Goal: Task Accomplishment & Management: Manage account settings

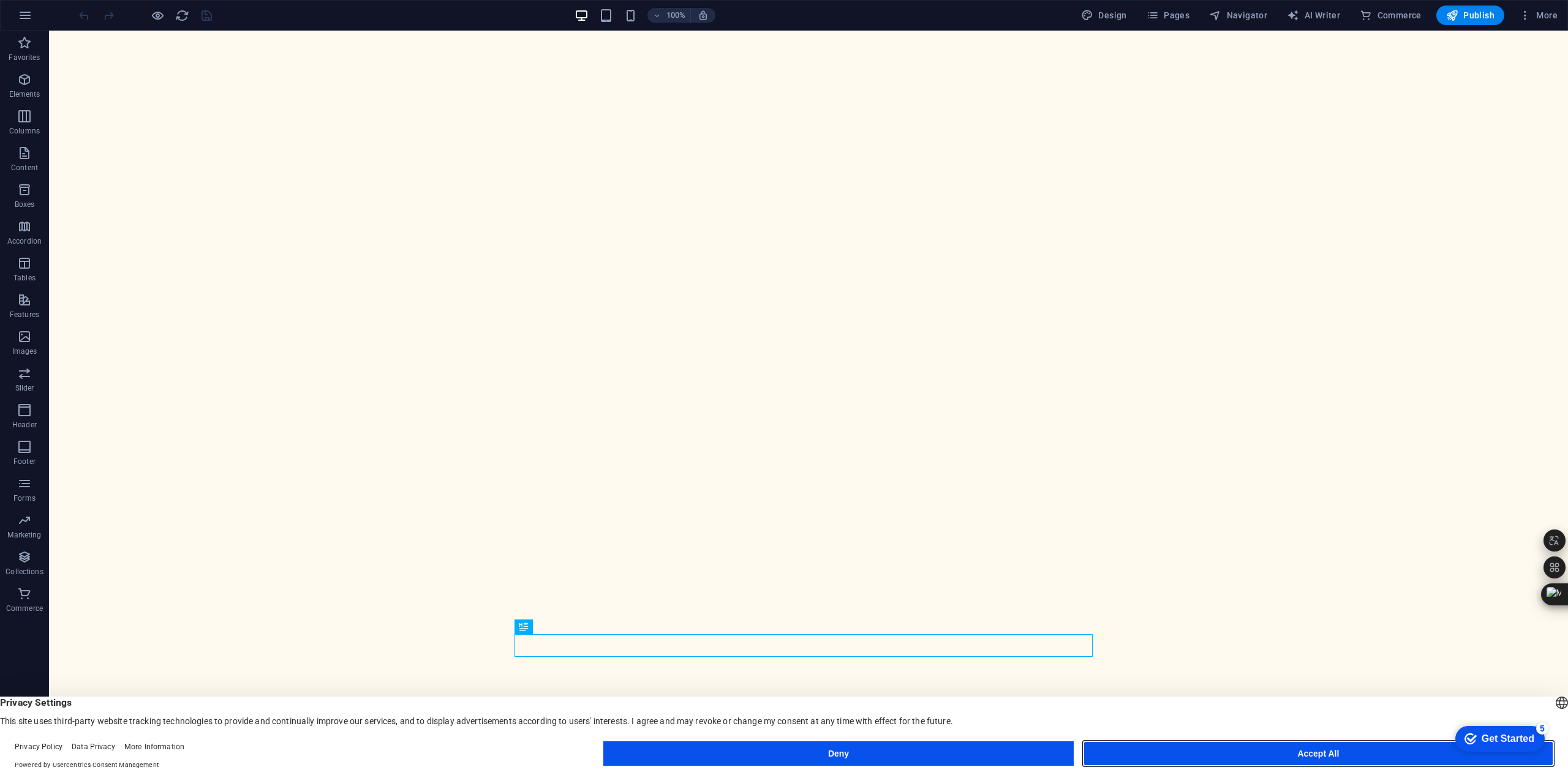
click at [1201, 752] on button "Accept All" at bounding box center [1317, 753] width 469 height 24
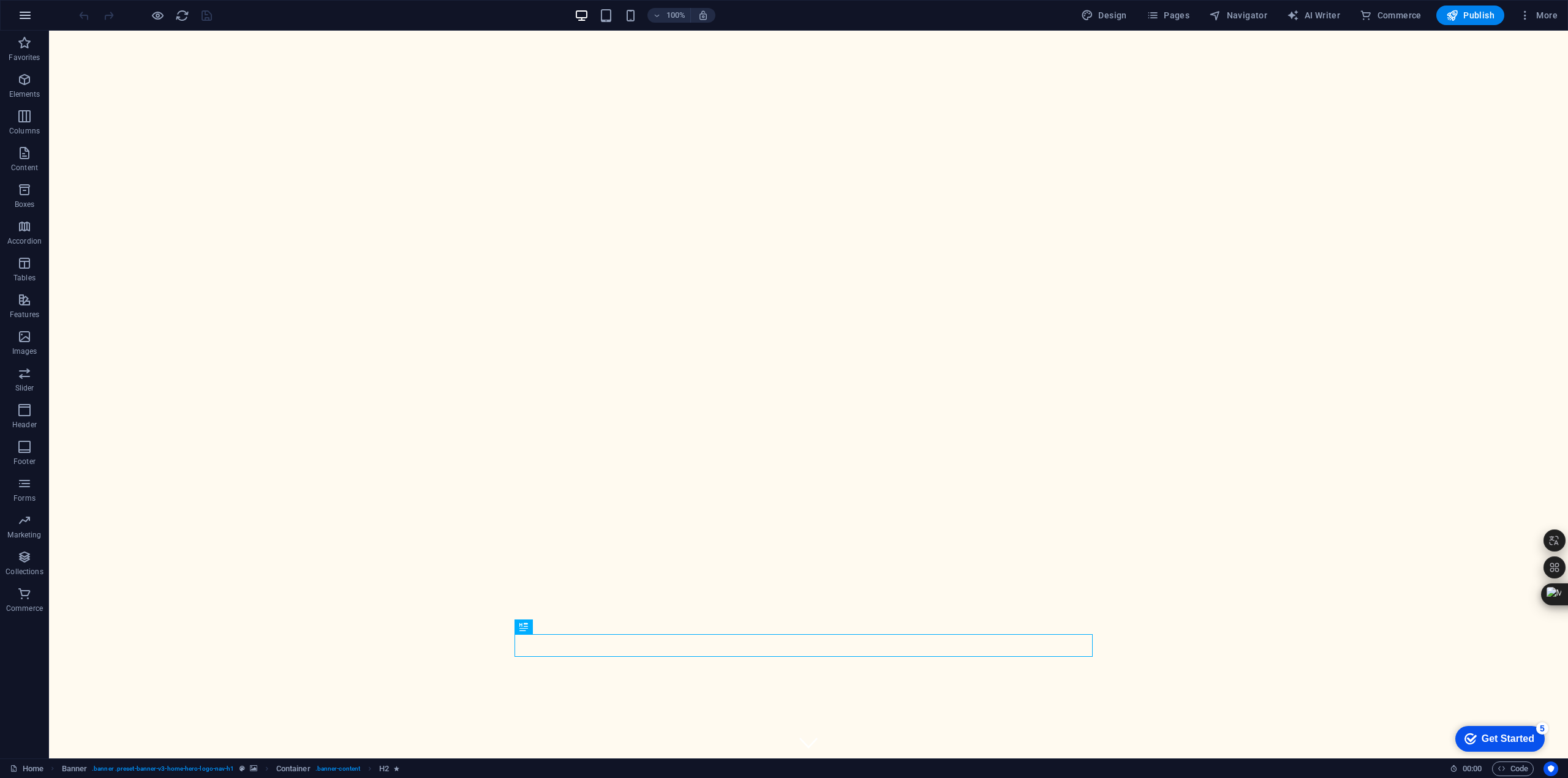
click at [26, 18] on icon "button" at bounding box center [25, 16] width 15 height 15
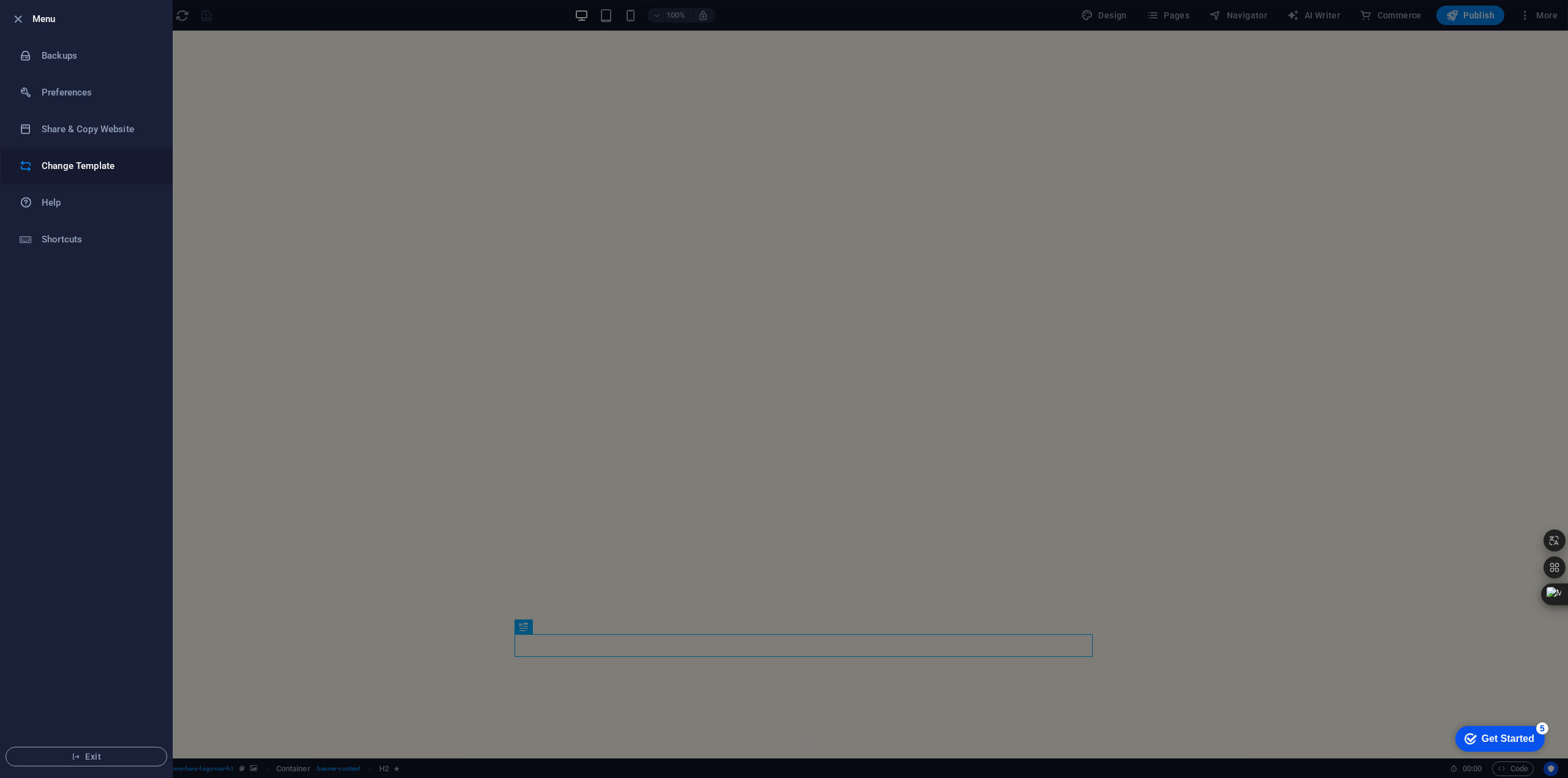
click at [94, 168] on h6 "Change Template" at bounding box center [98, 166] width 113 height 15
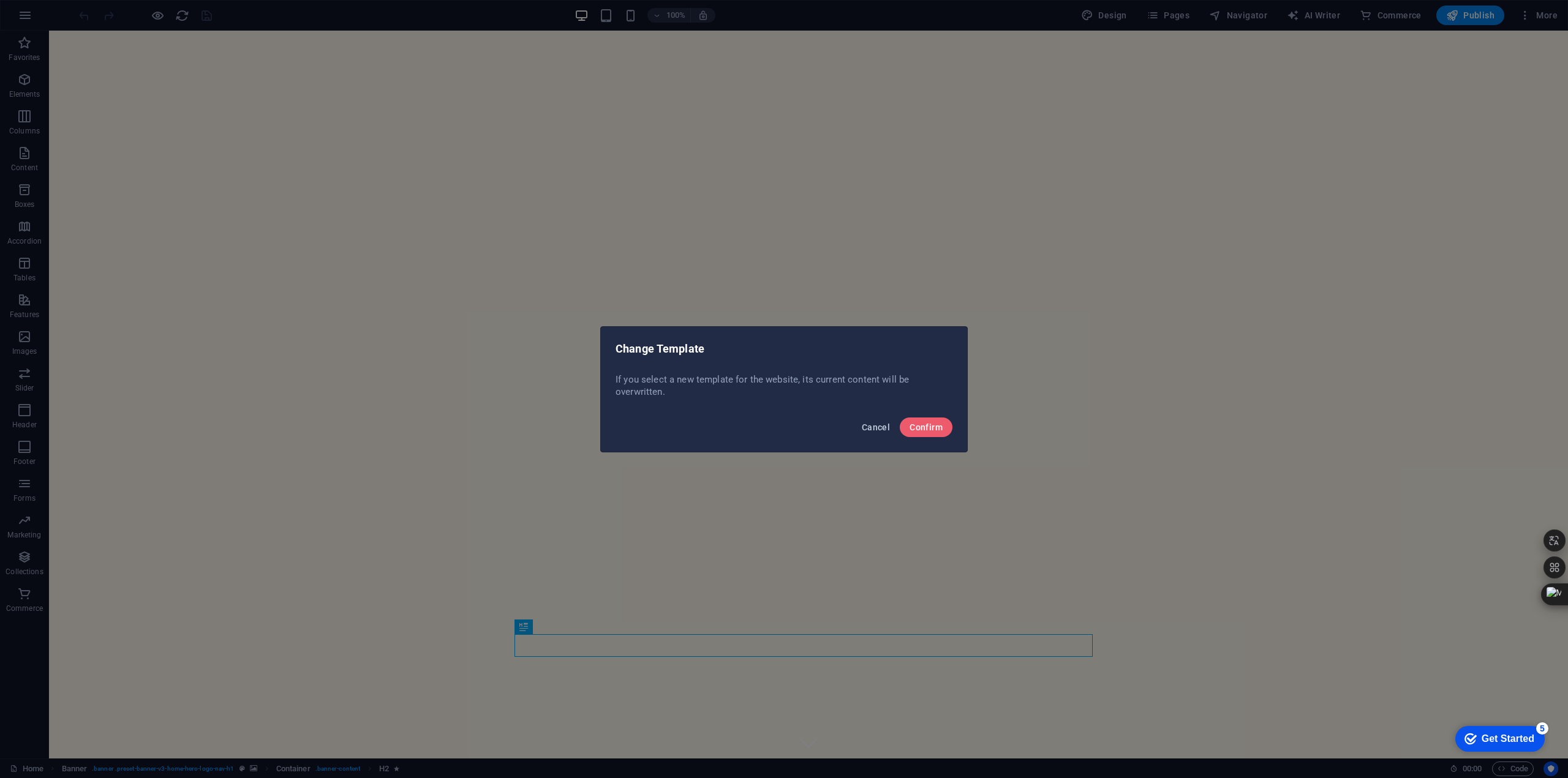
click at [878, 425] on span "Cancel" at bounding box center [876, 426] width 28 height 10
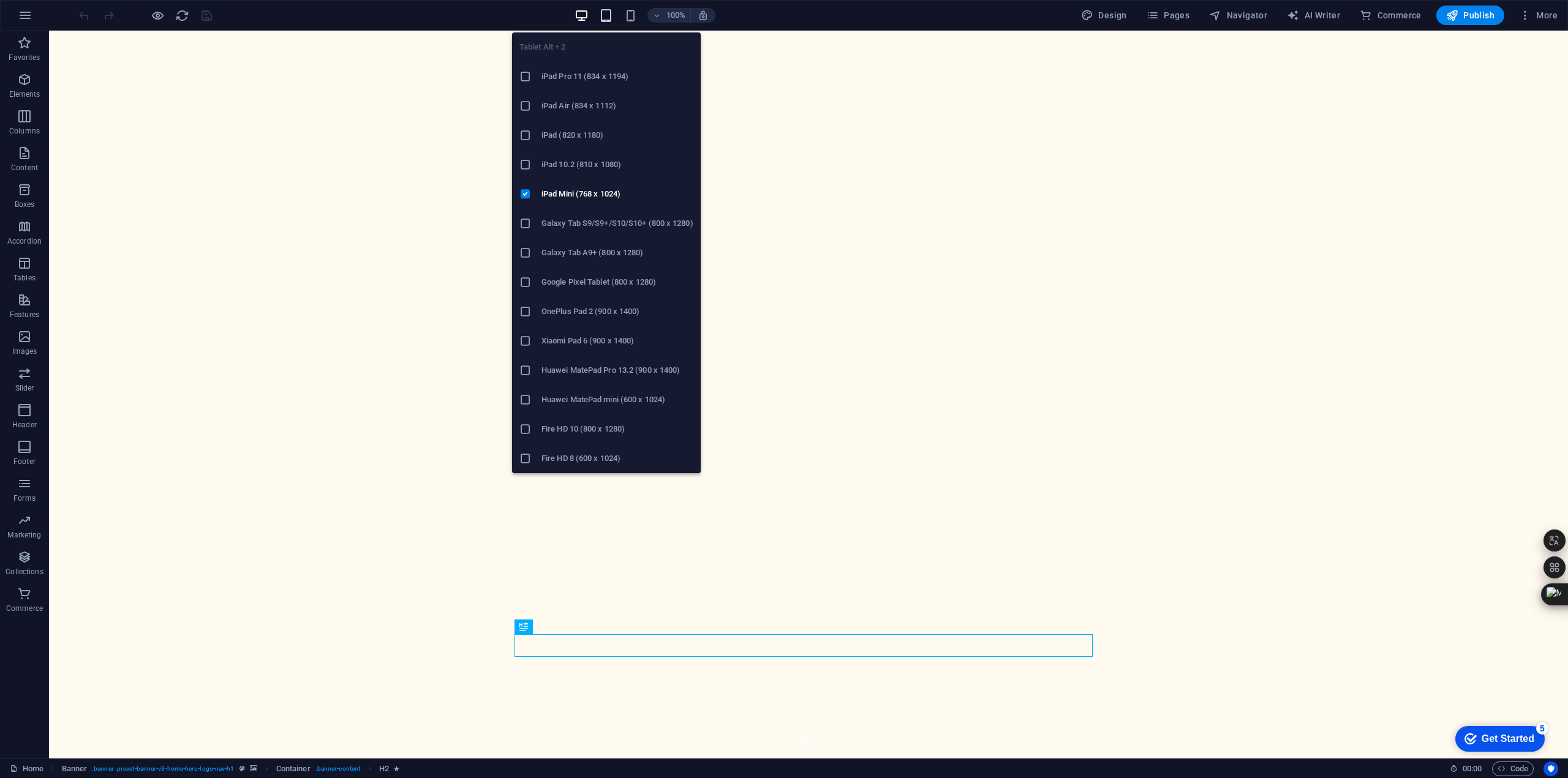
click at [609, 19] on icon "button" at bounding box center [605, 15] width 14 height 14
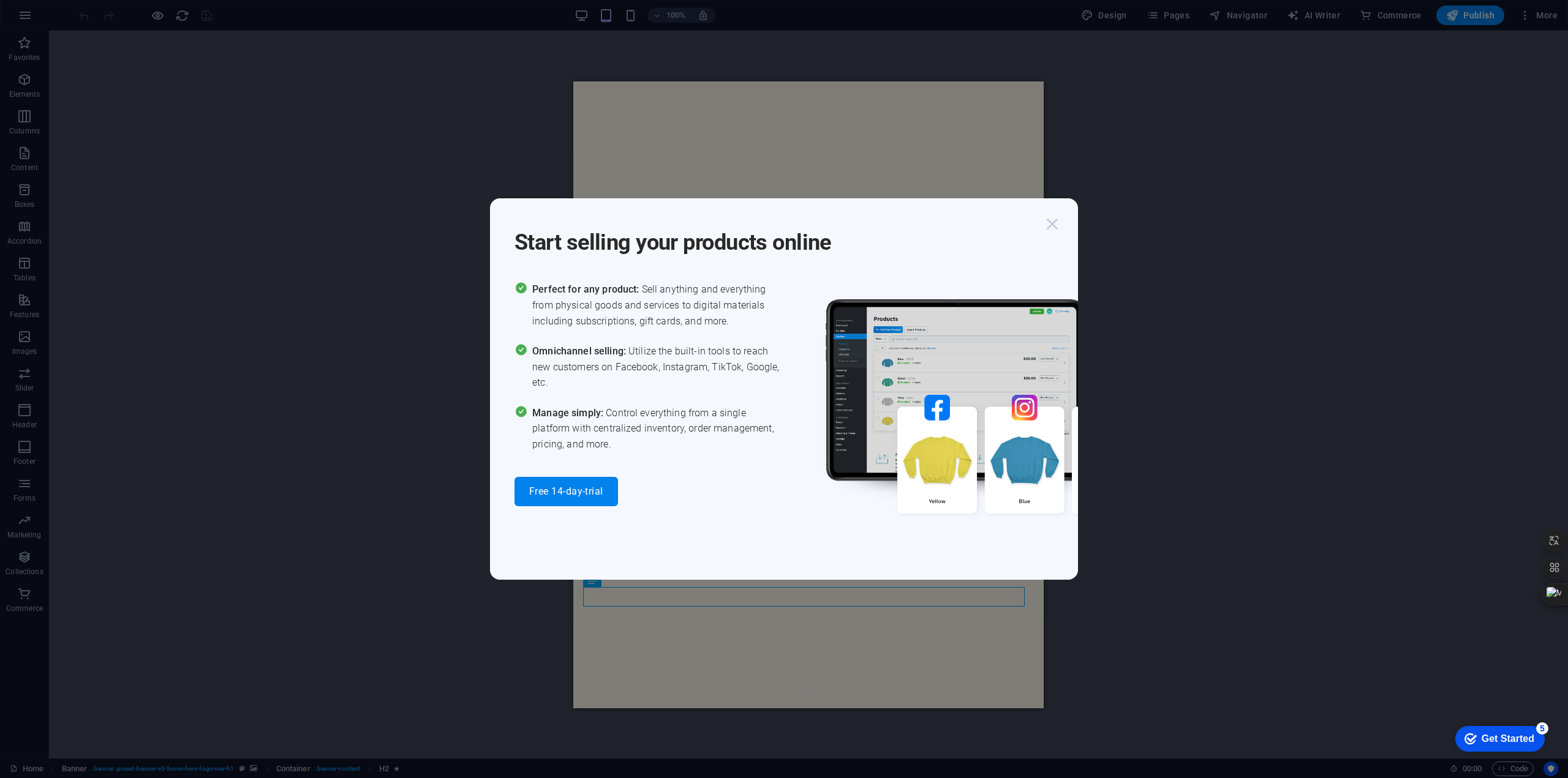
click at [1058, 224] on icon "button" at bounding box center [1052, 224] width 22 height 22
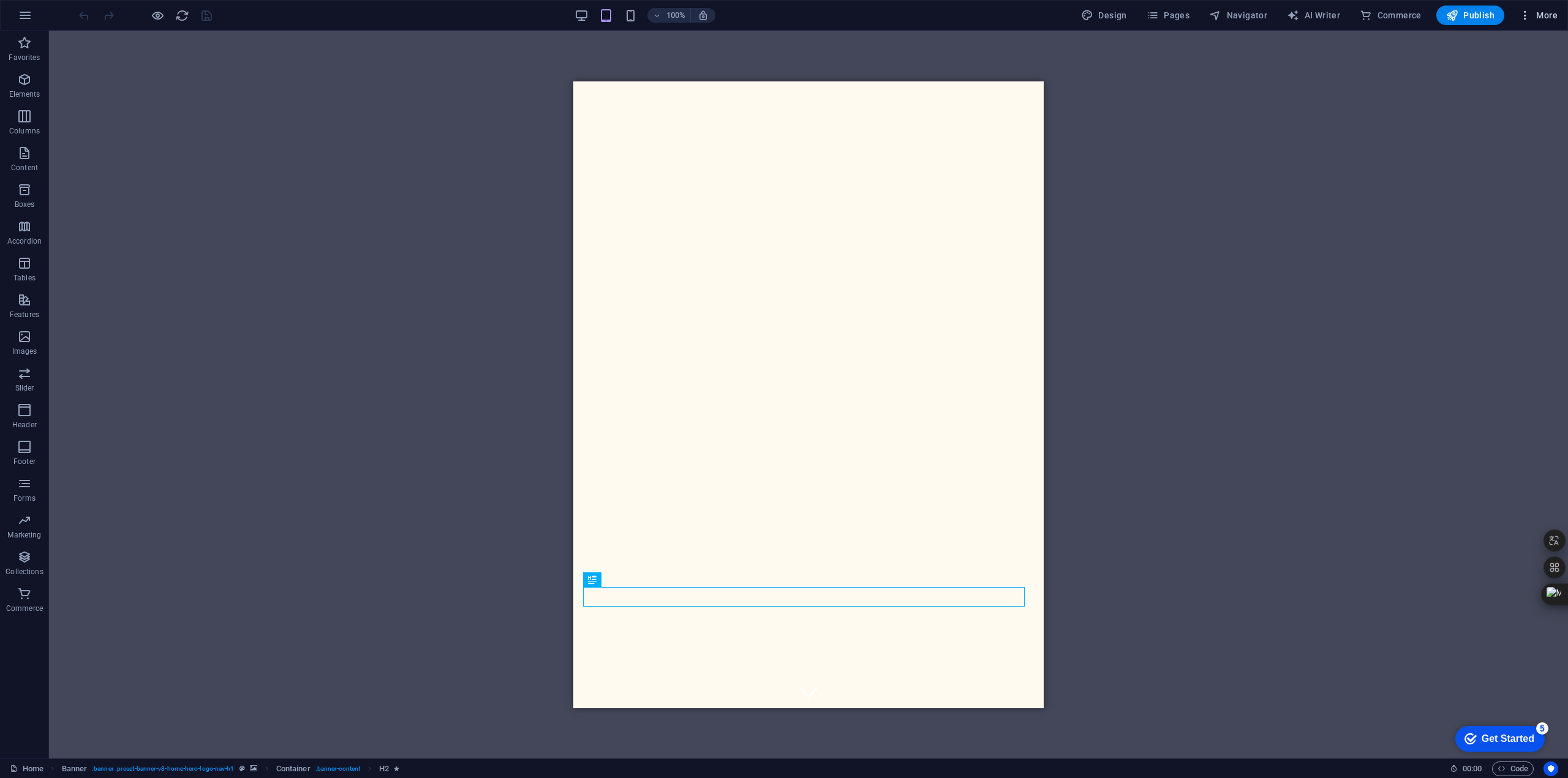
click at [1527, 18] on icon "button" at bounding box center [1524, 15] width 12 height 12
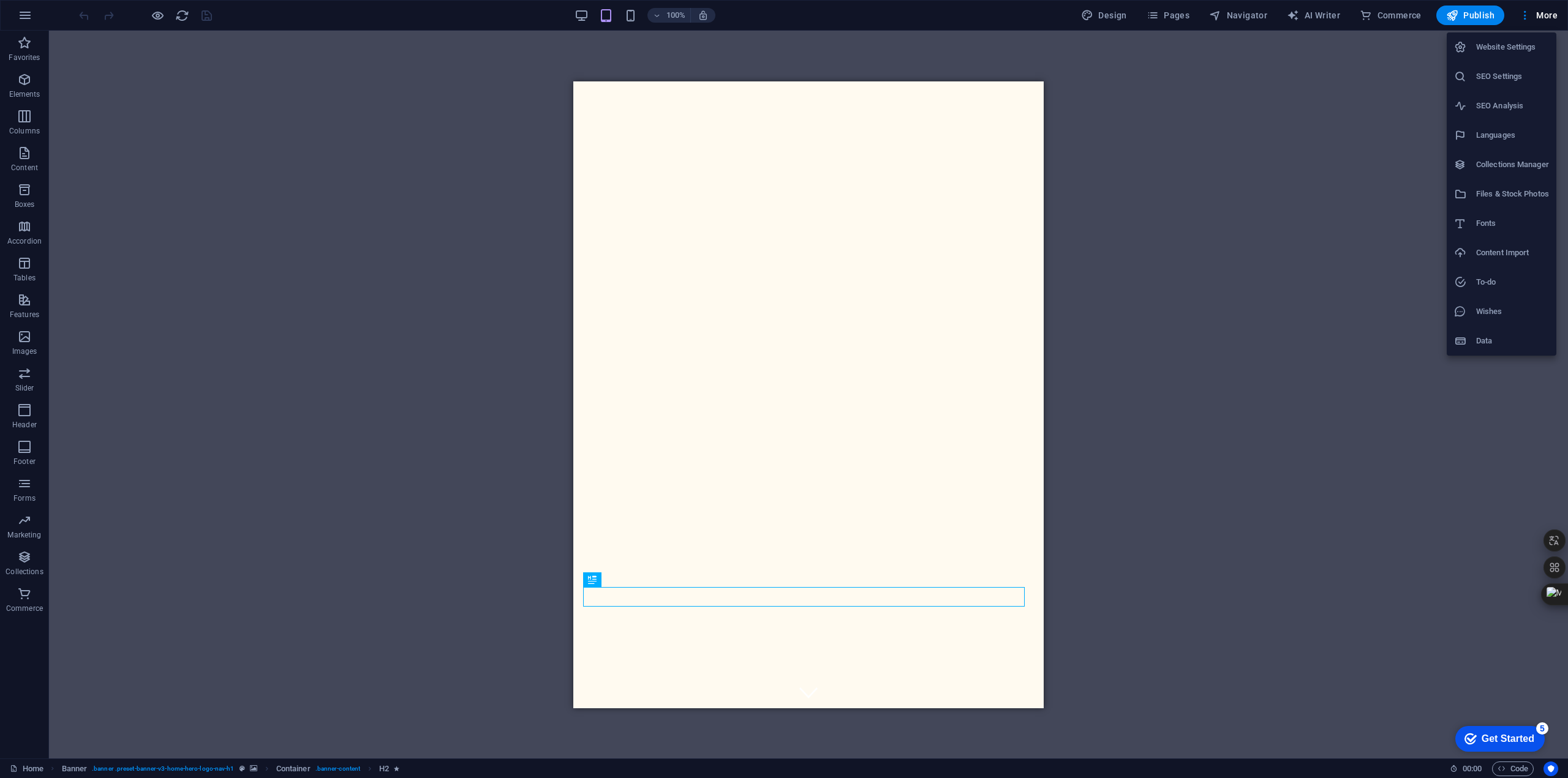
click at [1497, 138] on h6 "Languages" at bounding box center [1512, 135] width 73 height 15
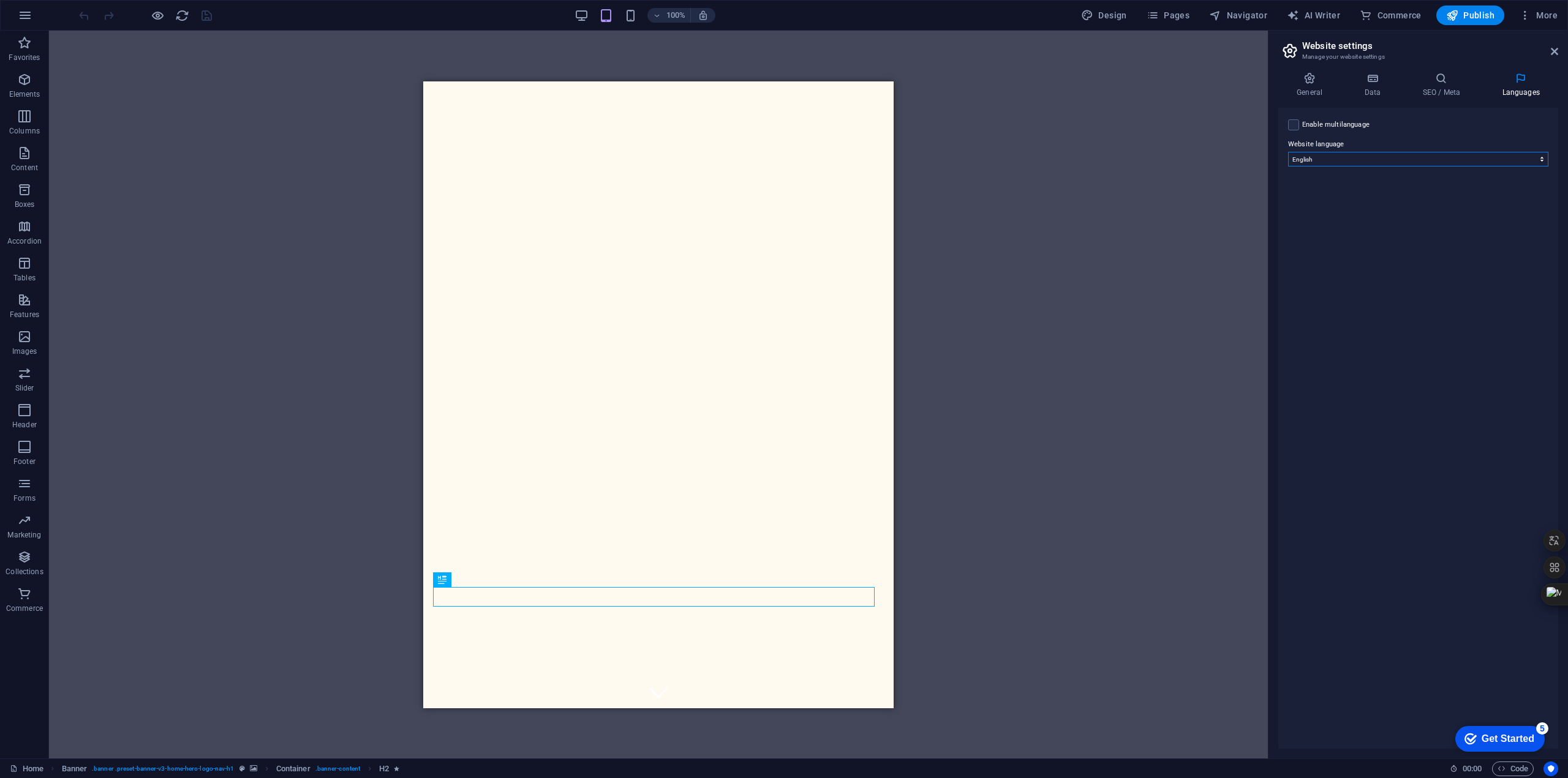
click at [1447, 157] on select "Abkhazian Afar Afrikaans Akan Albanian Amharic Arabic Aragonese Armenian Assame…" at bounding box center [1417, 159] width 260 height 15
select select "30"
click at [1288, 152] on select "Abkhazian Afar Afrikaans Akan Albanian Amharic Arabic Aragonese Armenian Assame…" at bounding box center [1417, 159] width 260 height 15
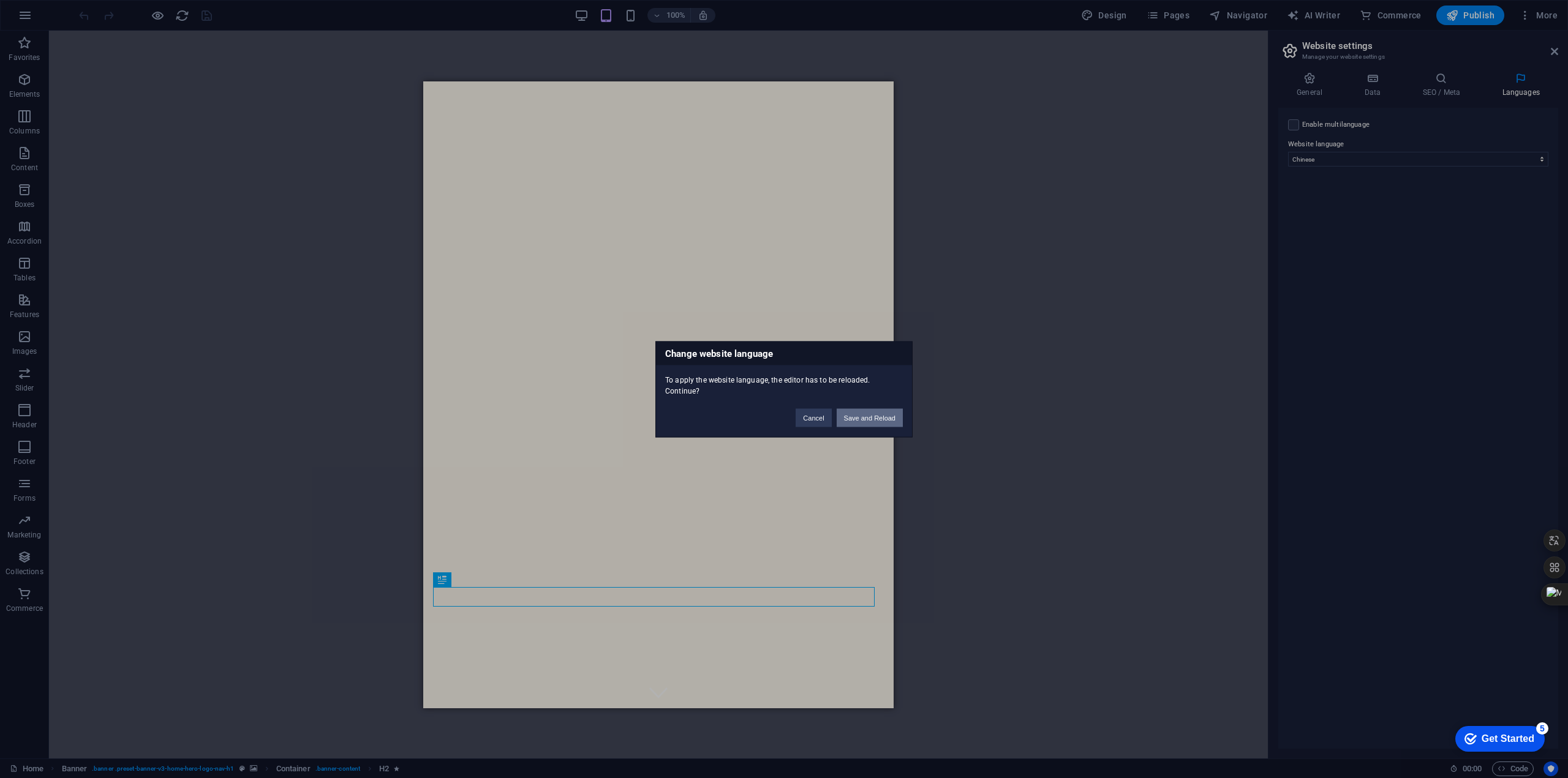
click at [860, 414] on button "Save and Reload" at bounding box center [869, 417] width 66 height 19
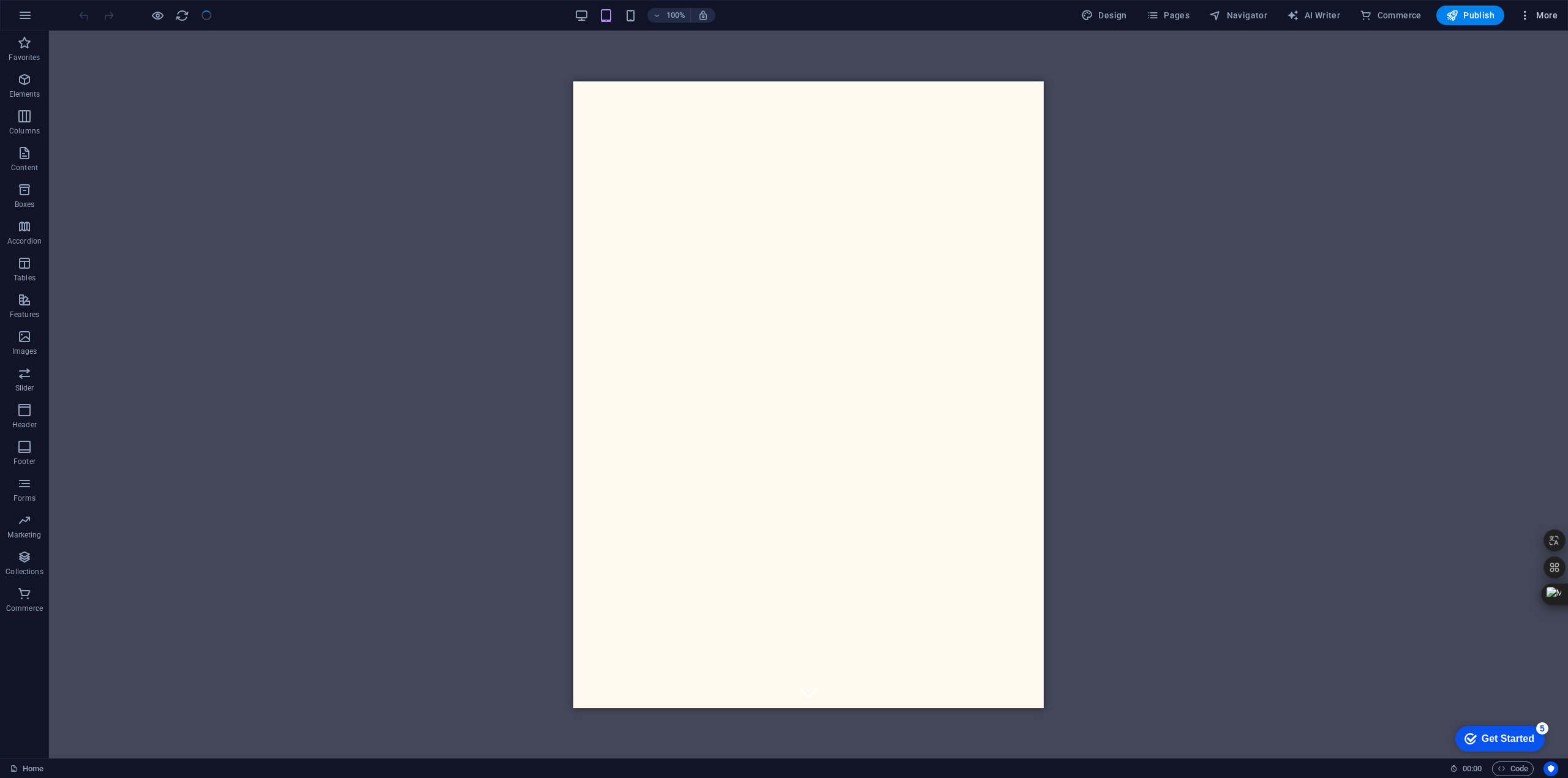
click at [1538, 18] on span "More" at bounding box center [1538, 15] width 39 height 12
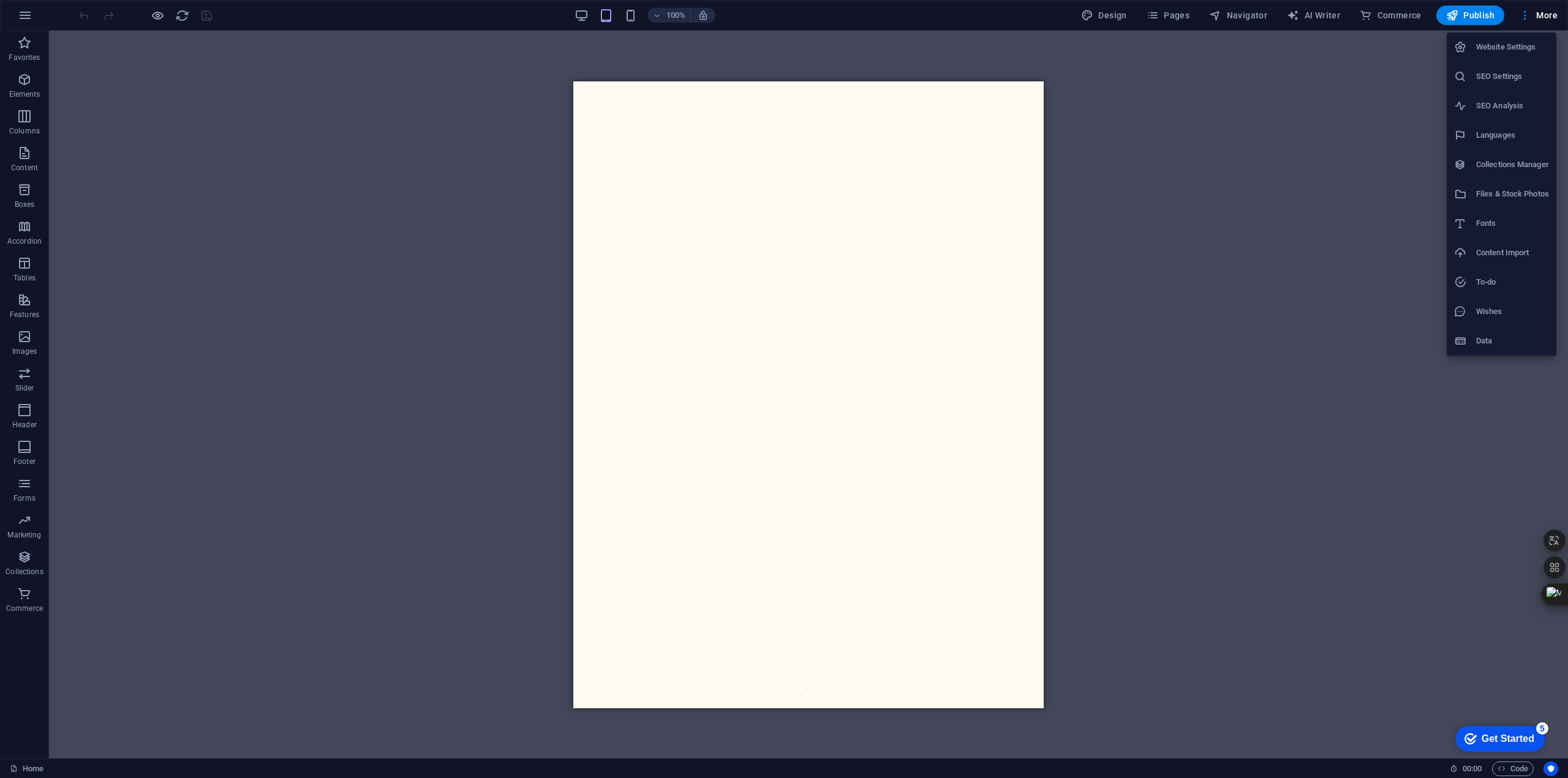
click at [1502, 137] on h6 "Languages" at bounding box center [1512, 135] width 73 height 15
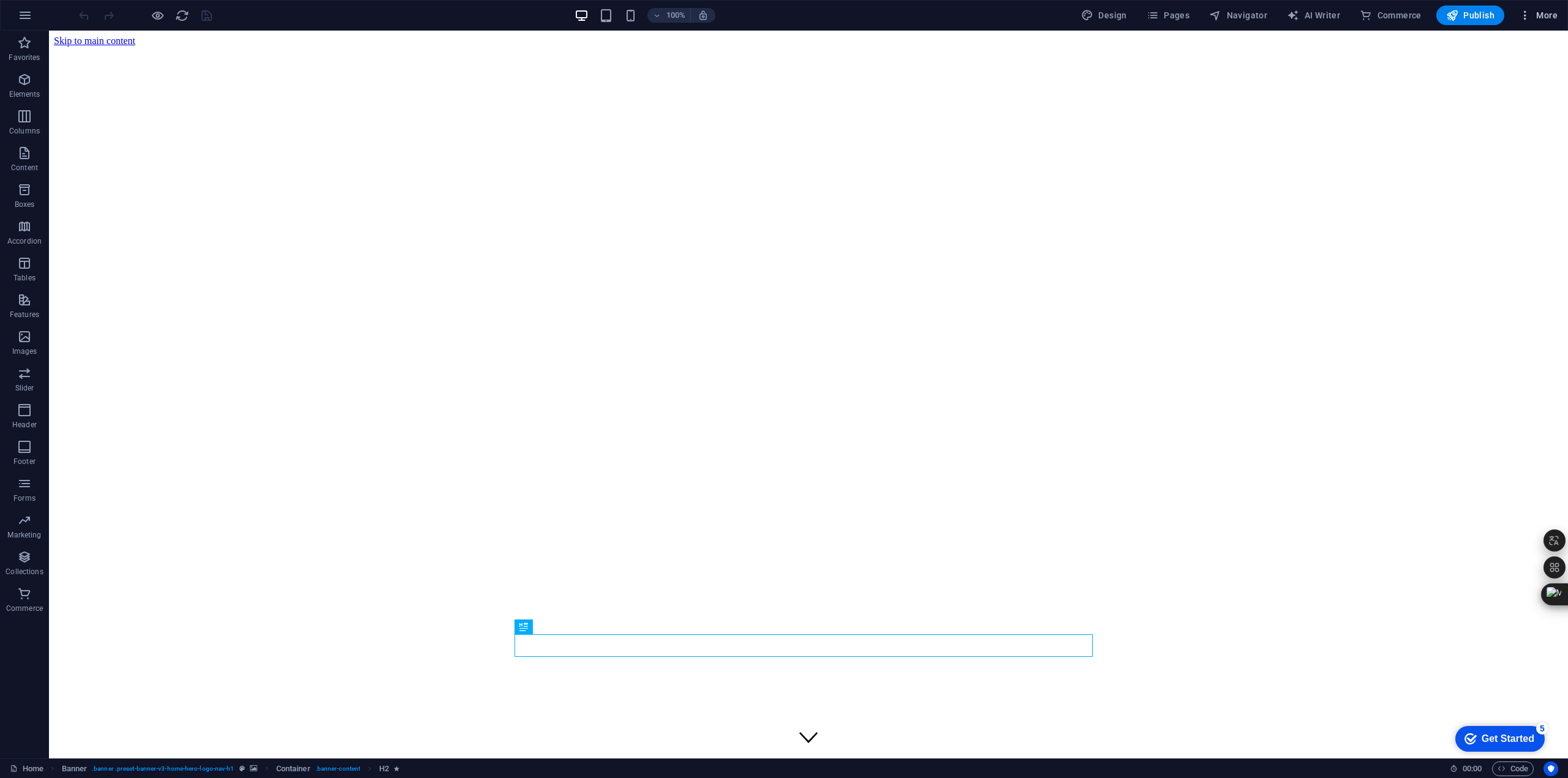
click at [1554, 17] on span "More" at bounding box center [1538, 15] width 39 height 12
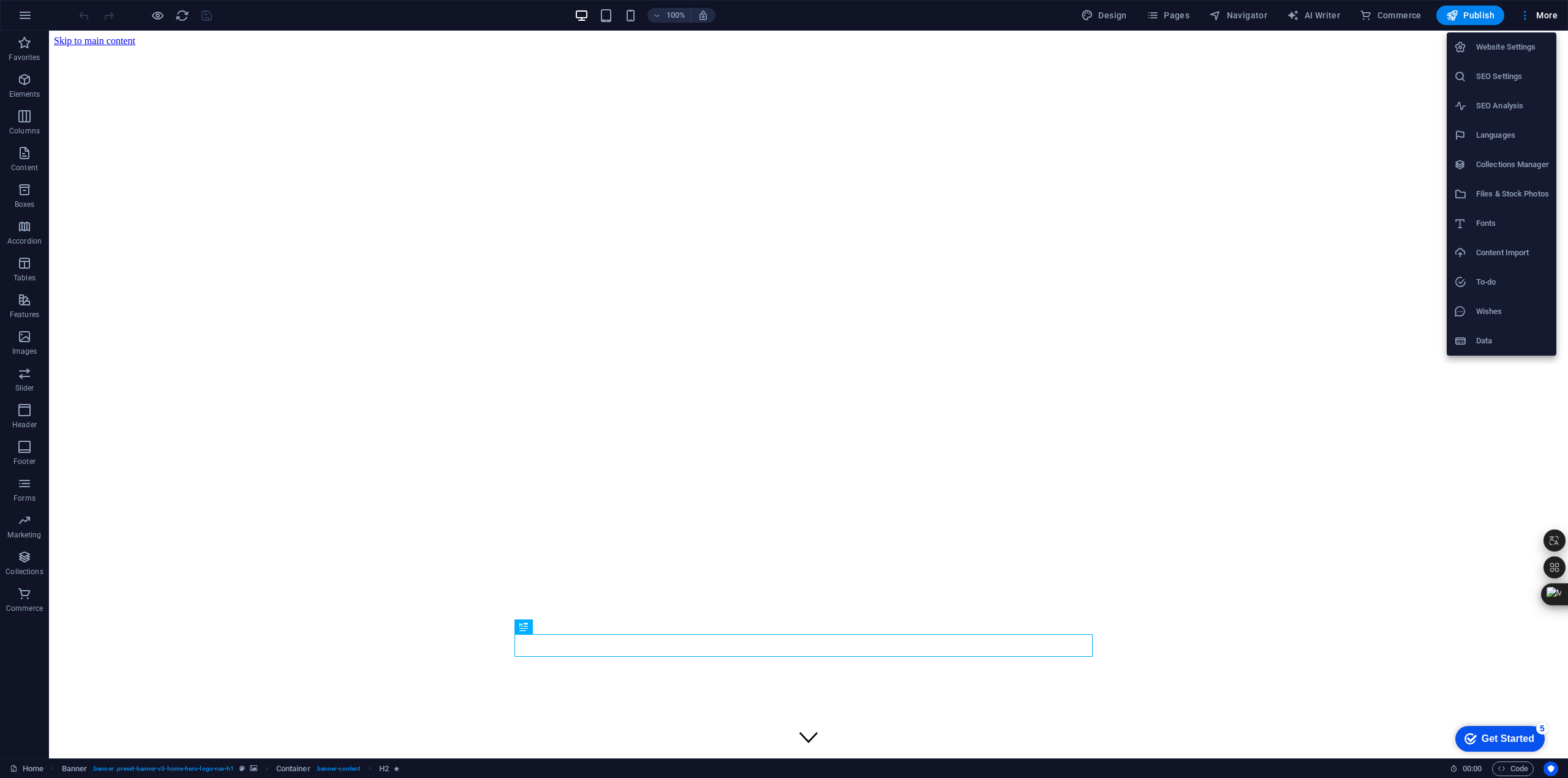
click at [1517, 137] on h6 "Languages" at bounding box center [1512, 135] width 73 height 15
select select "30"
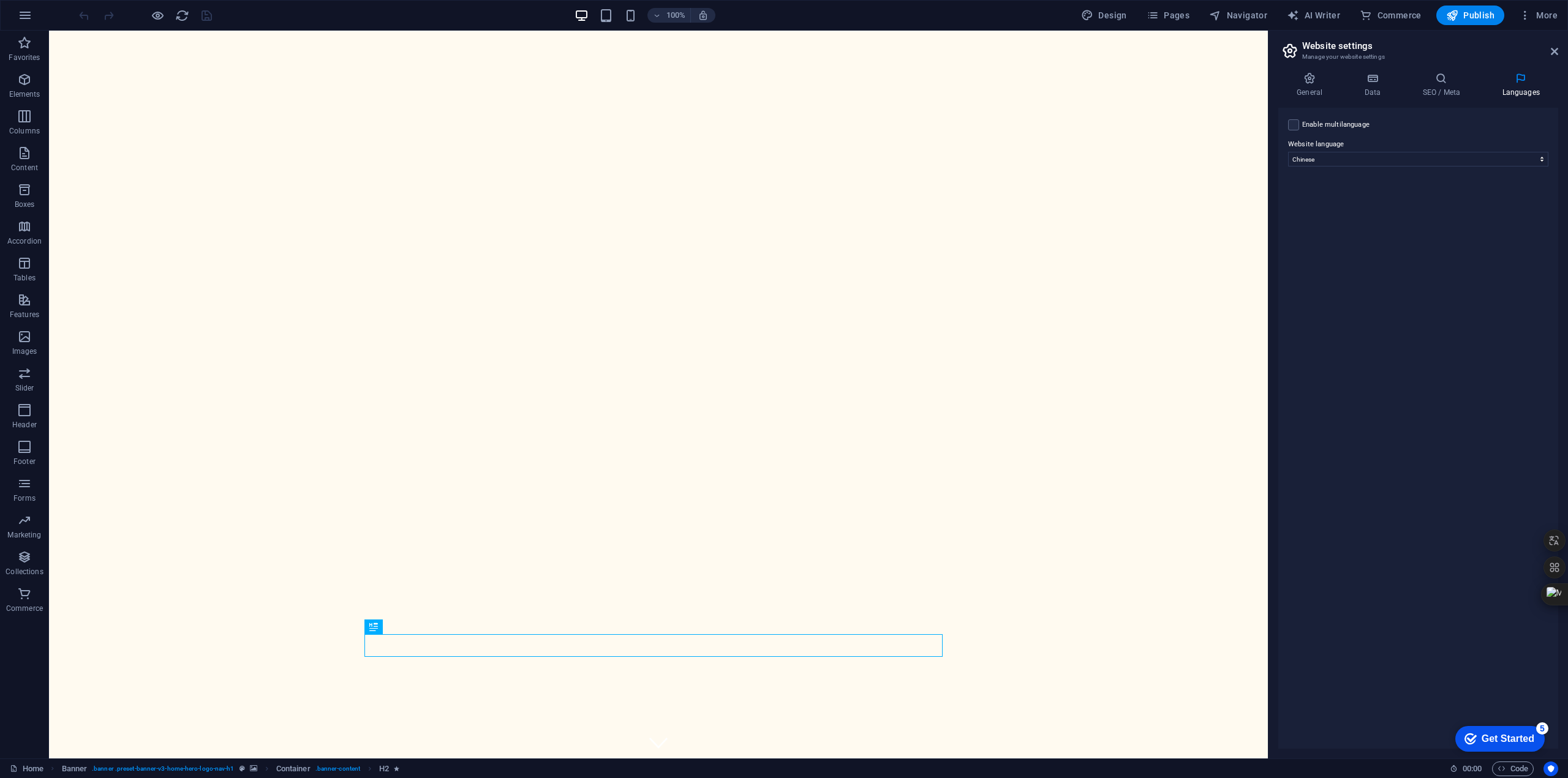
click at [1324, 126] on label "Enable multilanguage To disable multilanguage delete all languages until only o…" at bounding box center [1335, 125] width 68 height 15
click at [0, 0] on input "Enable multilanguage To disable multilanguage delete all languages until only o…" at bounding box center [0, 0] width 0 height 0
click at [1512, 216] on select "Abkhazian Afar Afrikaans Akan Albanian Amharic Arabic Aragonese Armenian Assame…" at bounding box center [1418, 218] width 204 height 15
select select "41"
click at [1316, 211] on select "Abkhazian Afar Afrikaans Akan Albanian Amharic Arabic Aragonese Armenian Assame…" at bounding box center [1418, 218] width 204 height 15
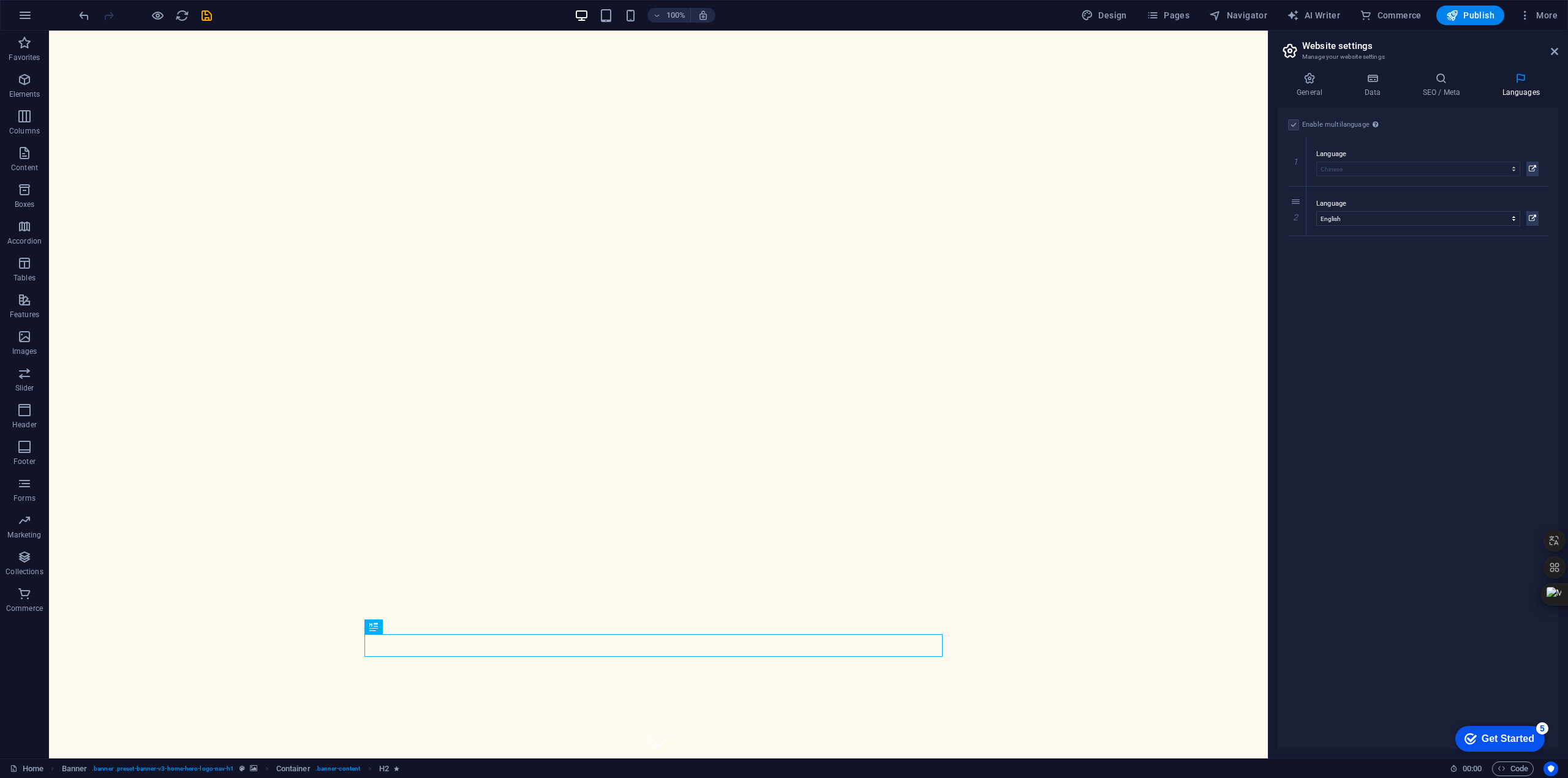
click at [1425, 415] on div "Enable multilanguage To disable multilanguage delete all languages until only o…" at bounding box center [1418, 427] width 280 height 641
click at [1370, 80] on icon at bounding box center [1372, 78] width 54 height 12
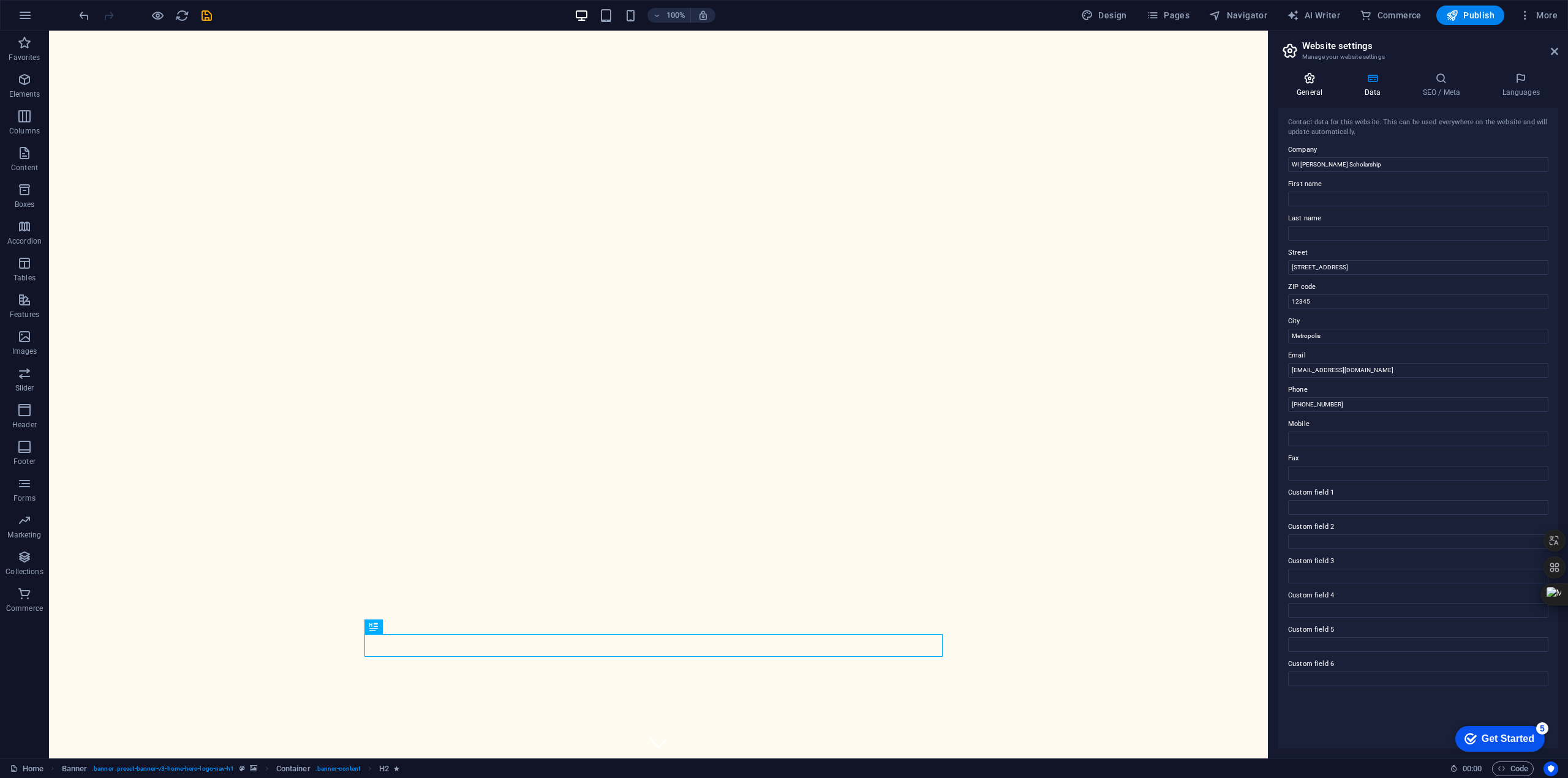
click at [1303, 84] on h4 "General" at bounding box center [1312, 85] width 68 height 26
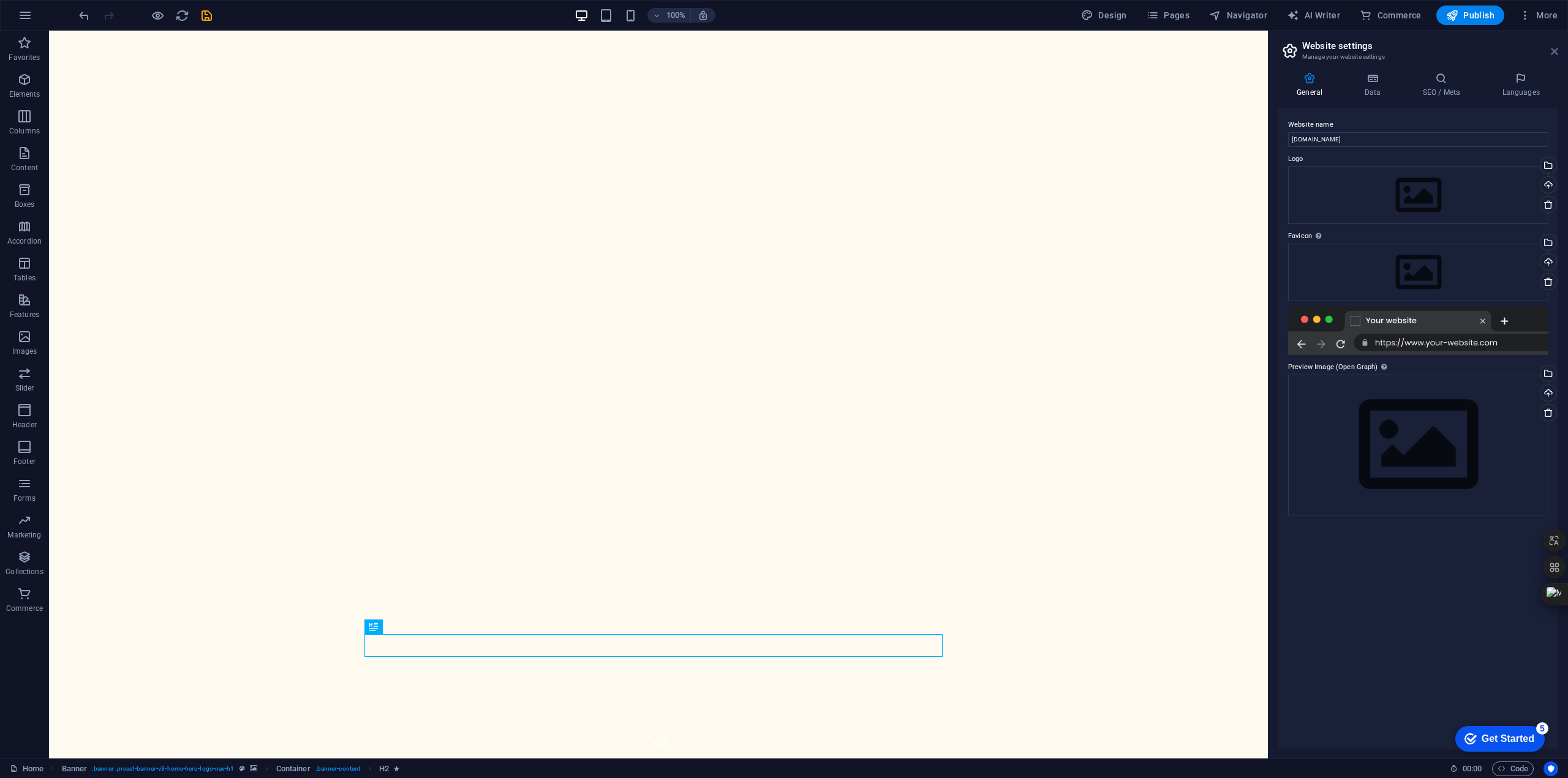
click at [1555, 52] on icon at bounding box center [1554, 51] width 7 height 10
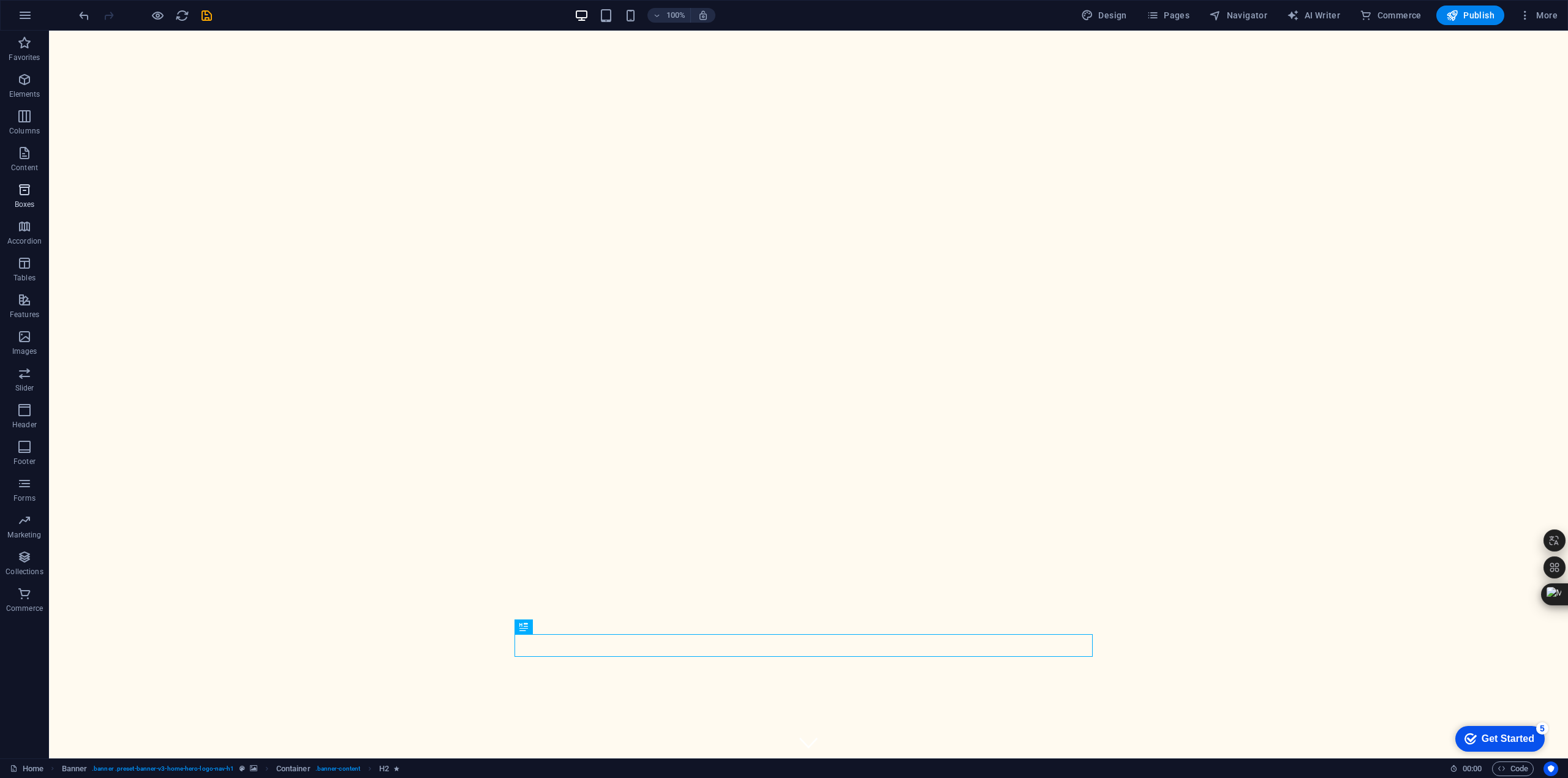
click at [19, 187] on icon "button" at bounding box center [25, 190] width 15 height 15
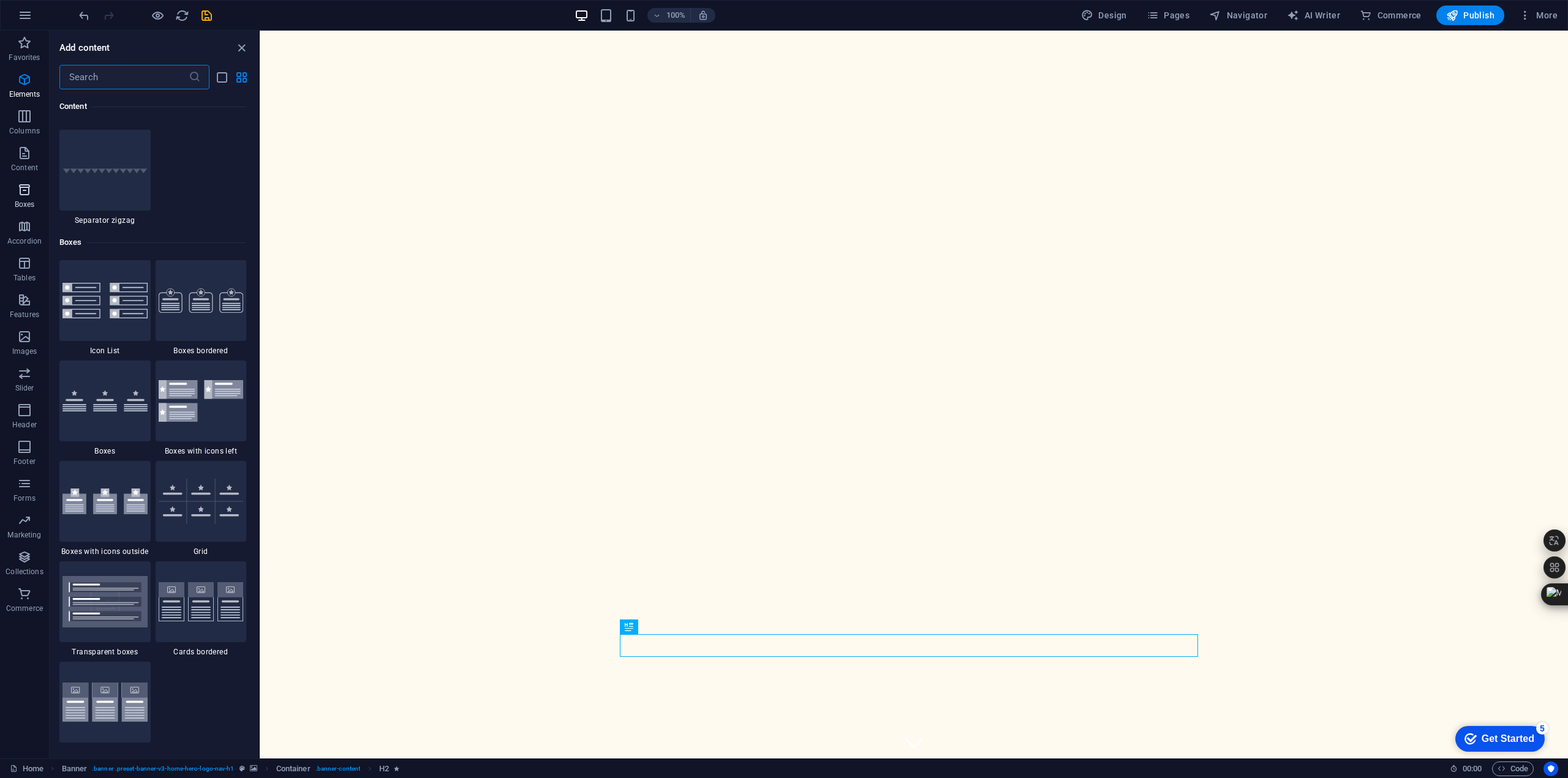
scroll to position [3376, 0]
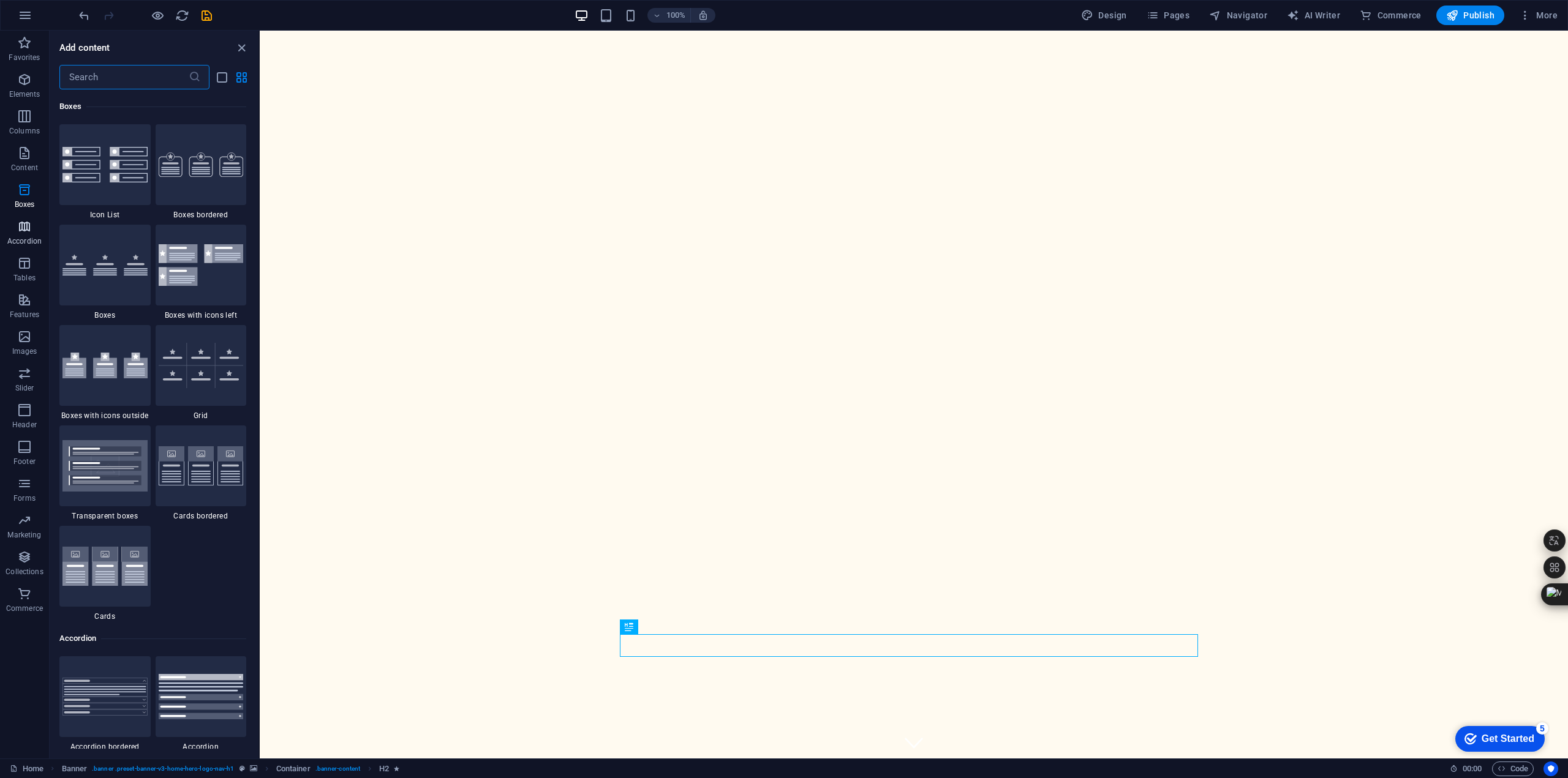
click at [24, 228] on icon "button" at bounding box center [25, 227] width 15 height 15
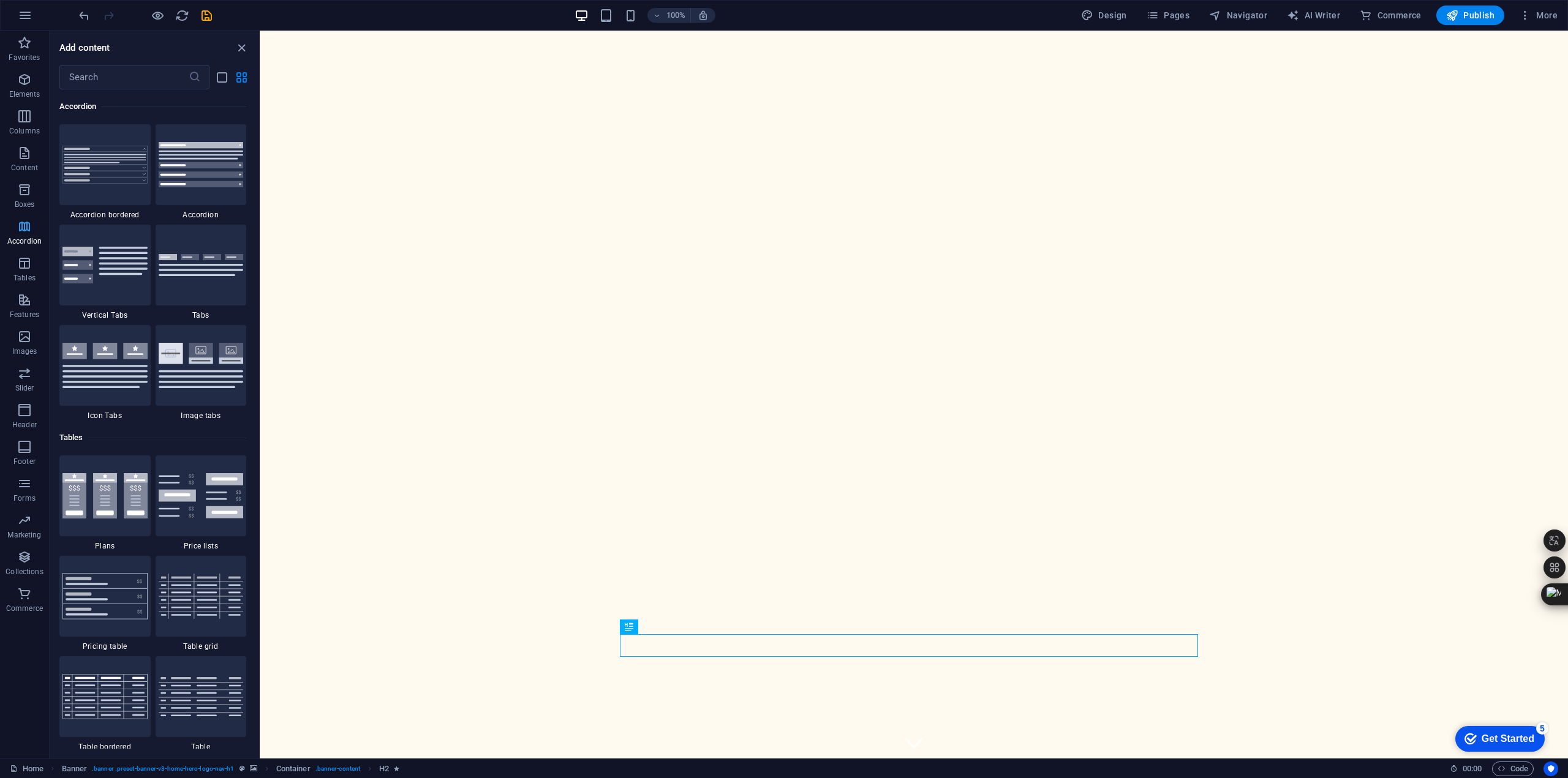
scroll to position [3908, 0]
click at [33, 263] on span "Tables" at bounding box center [24, 271] width 49 height 30
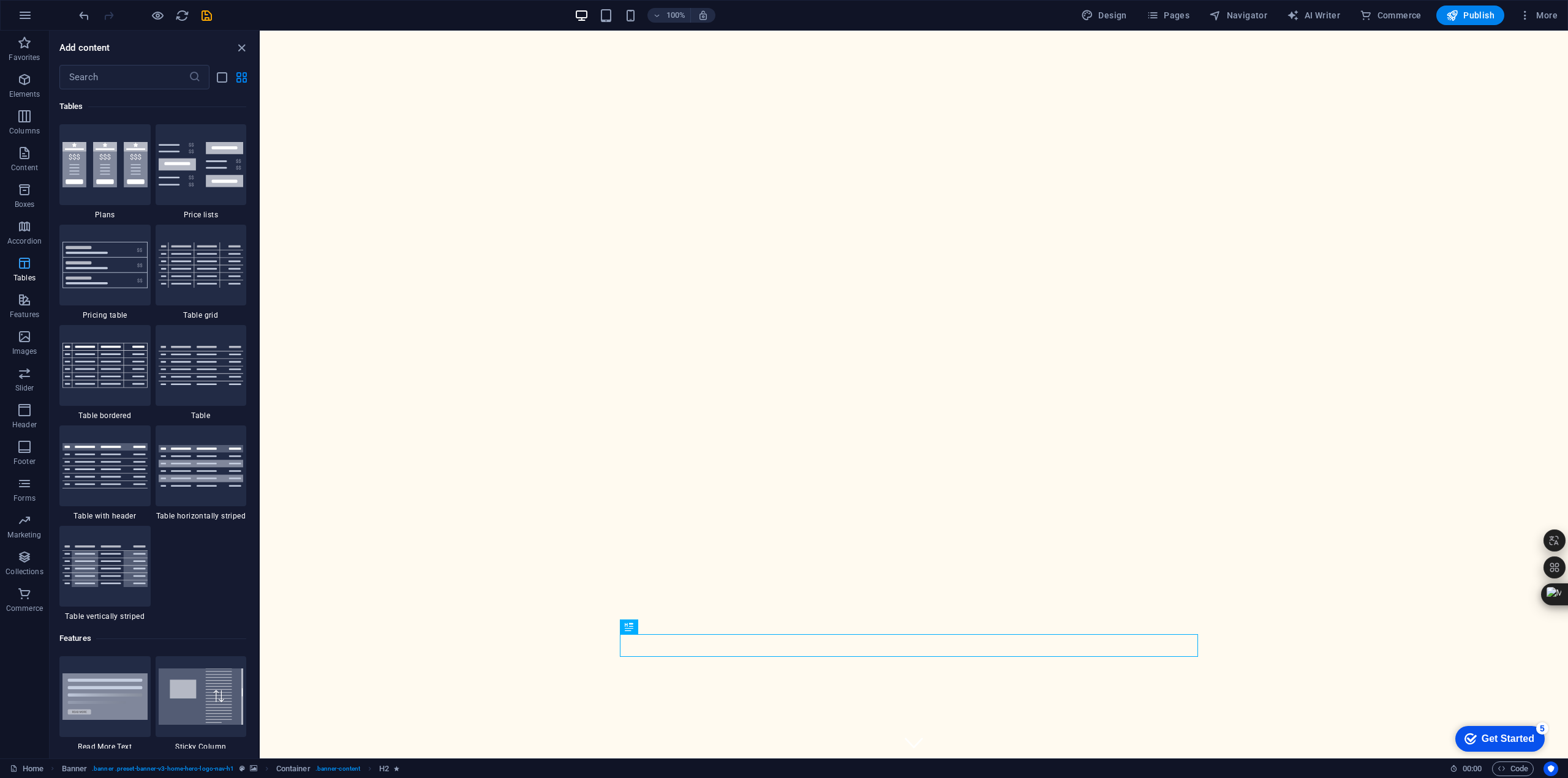
scroll to position [4239, 0]
click at [30, 306] on icon "button" at bounding box center [25, 300] width 15 height 15
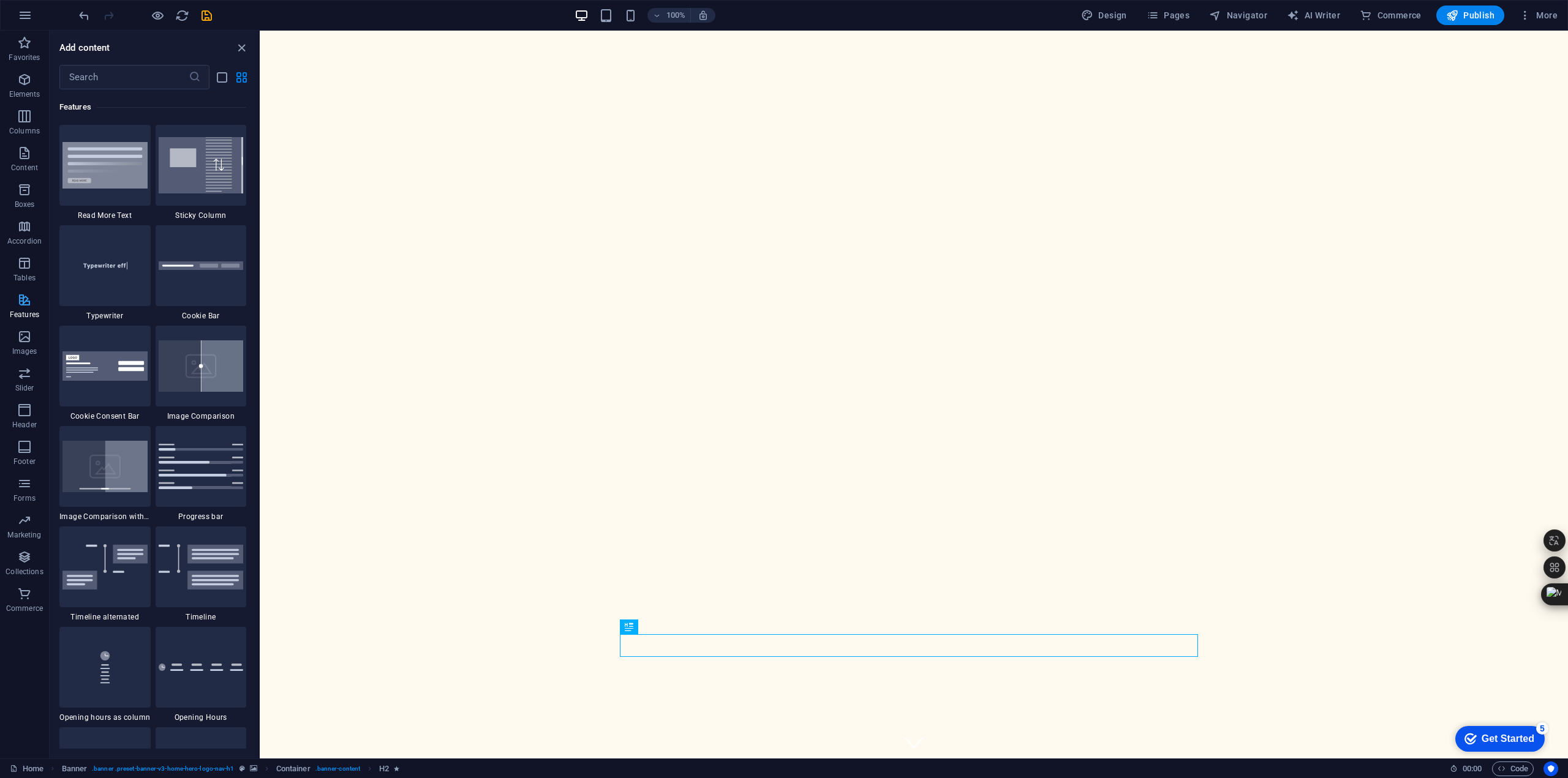
scroll to position [4770, 0]
click at [30, 336] on icon "button" at bounding box center [25, 337] width 15 height 15
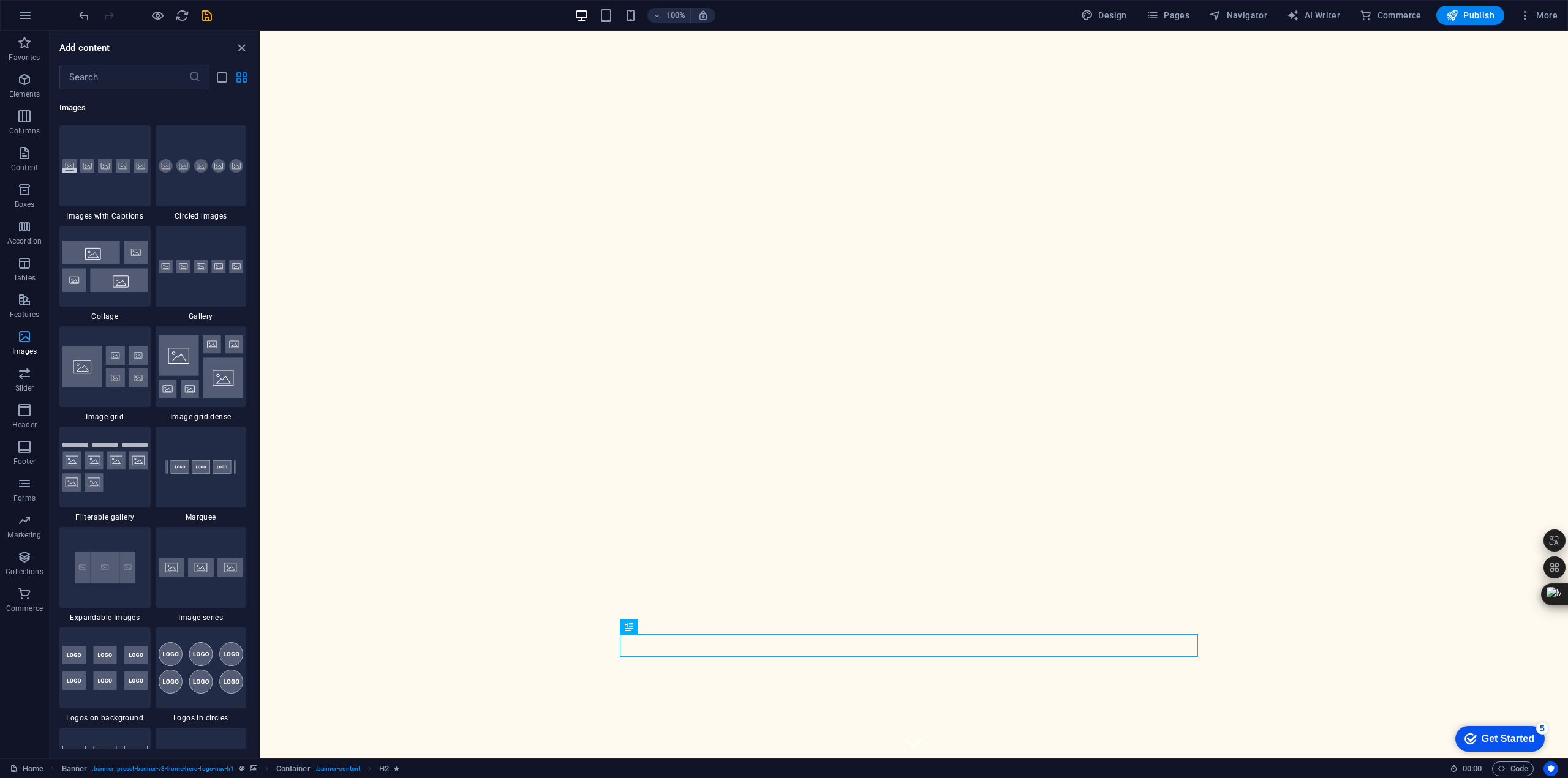
scroll to position [6205, 0]
click at [36, 382] on span "Slider" at bounding box center [24, 381] width 49 height 30
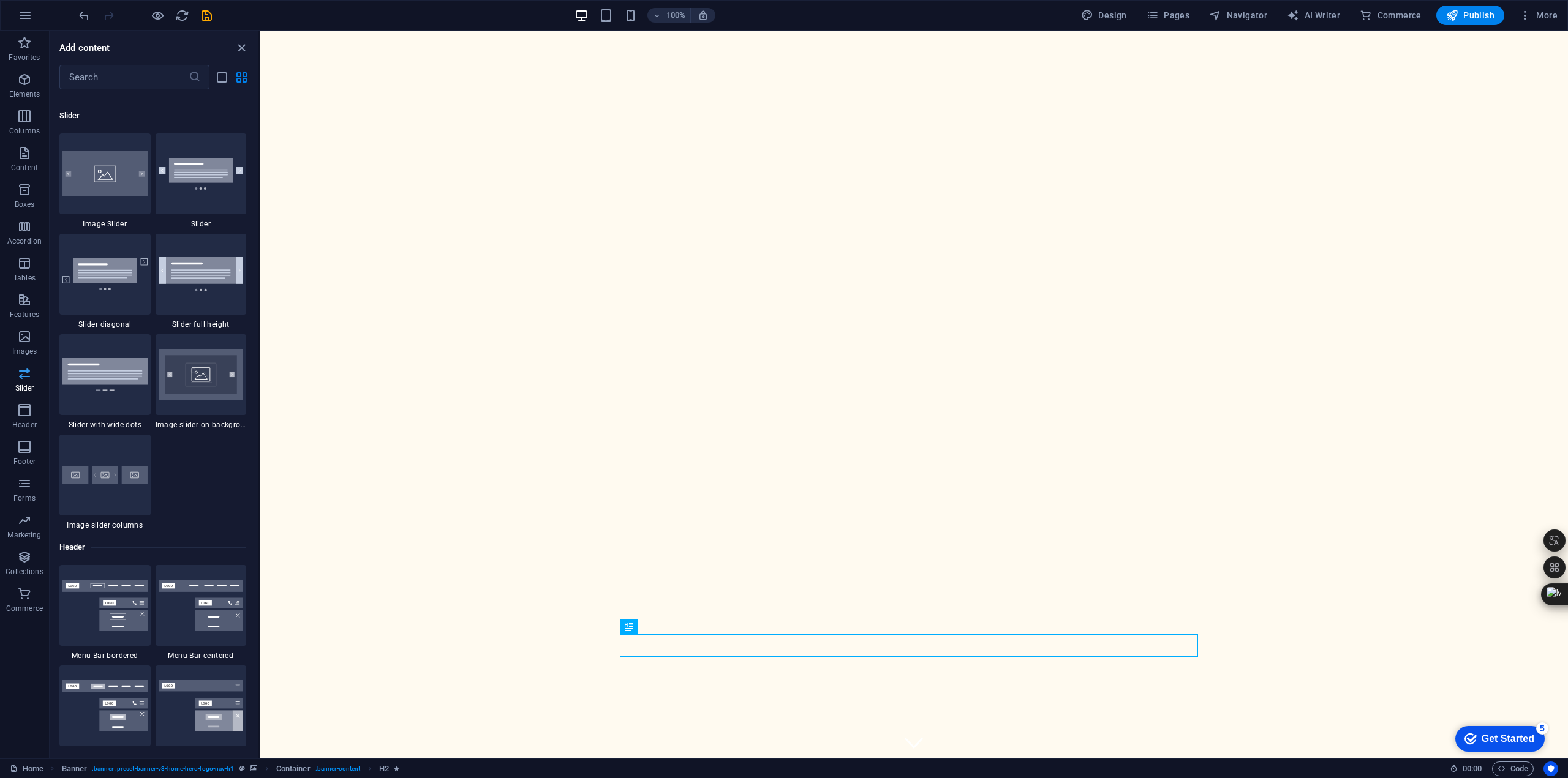
scroll to position [6938, 0]
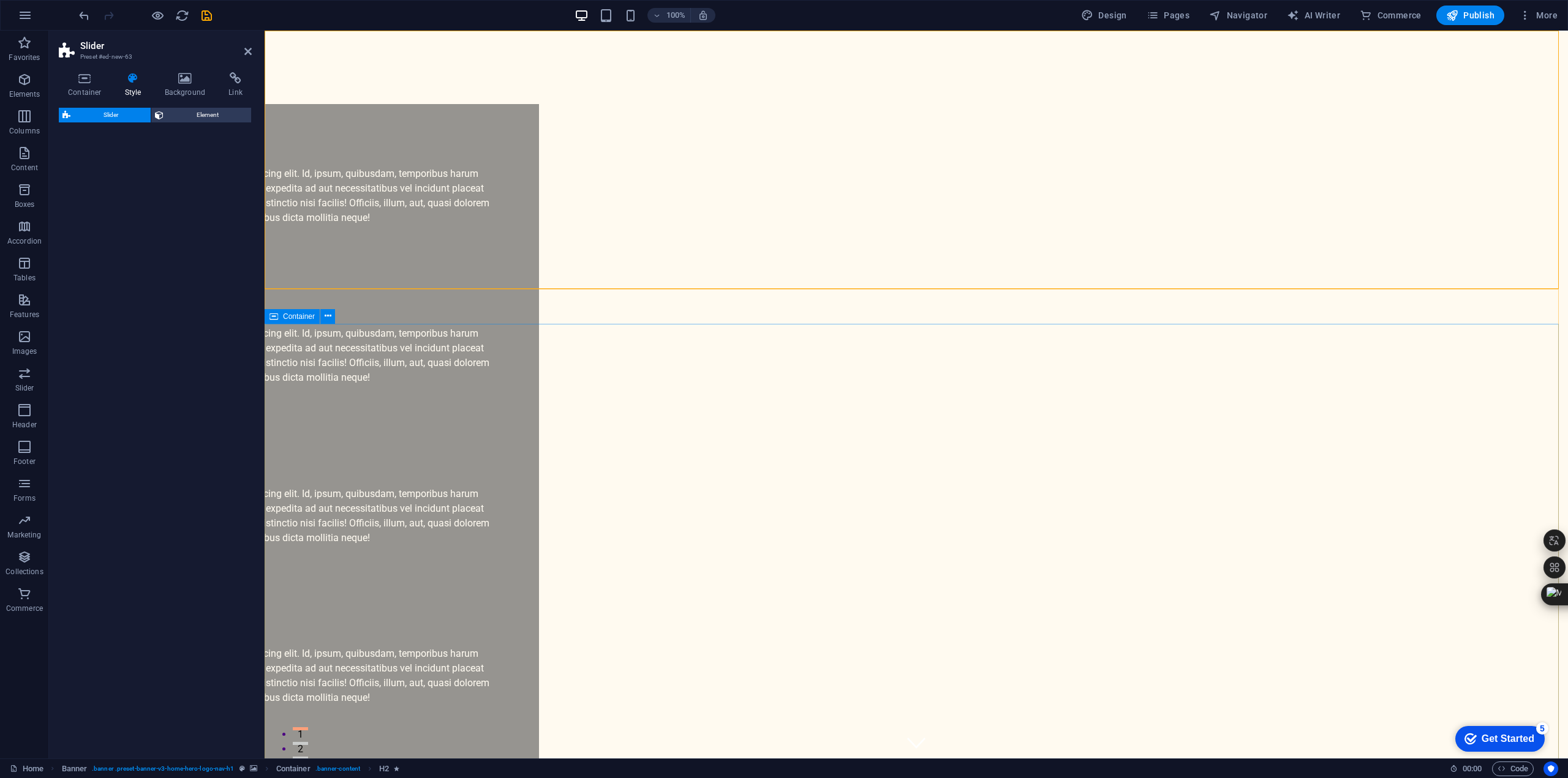
select select "rem"
select select "px"
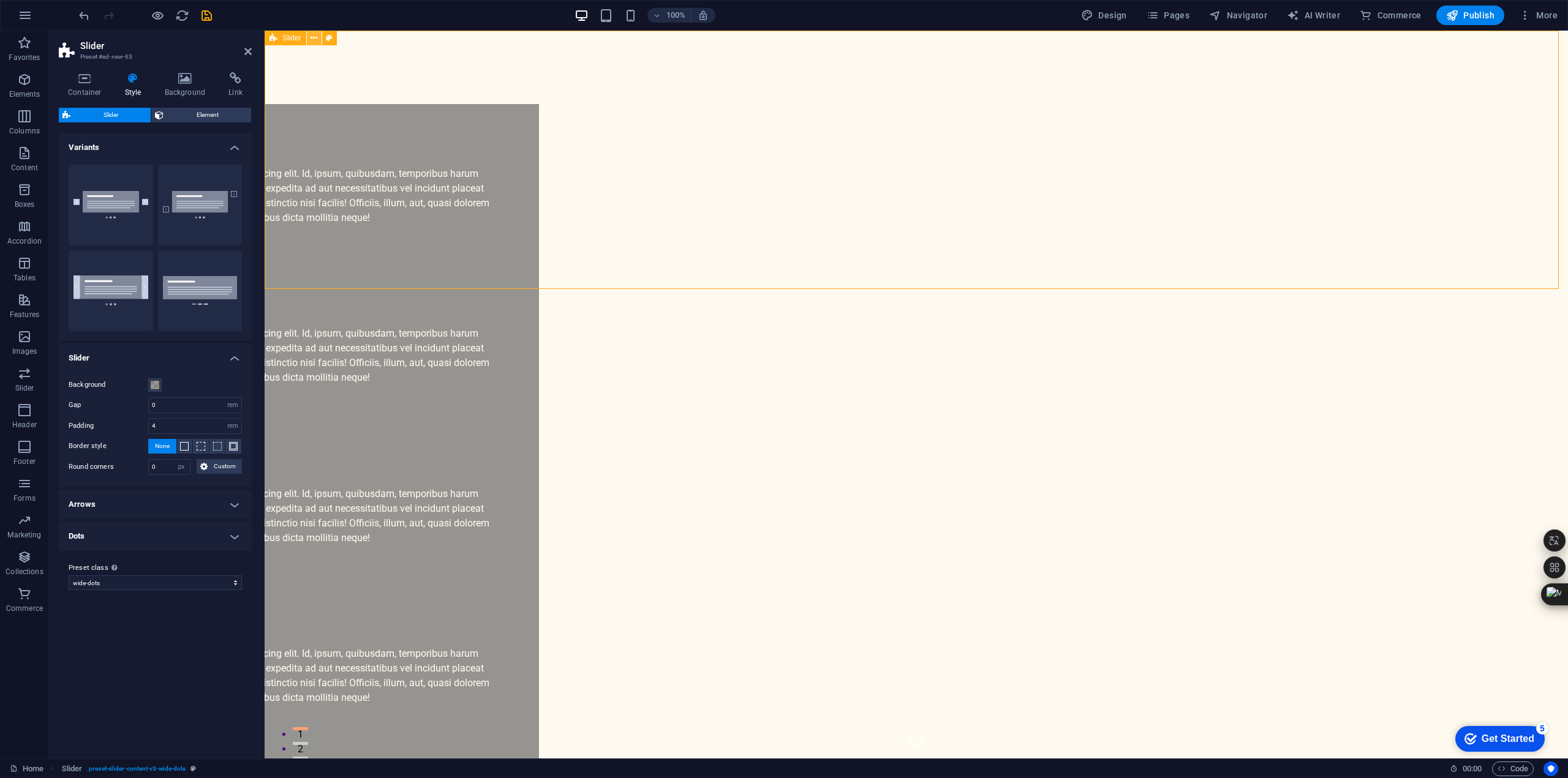
click at [317, 40] on icon at bounding box center [313, 38] width 6 height 13
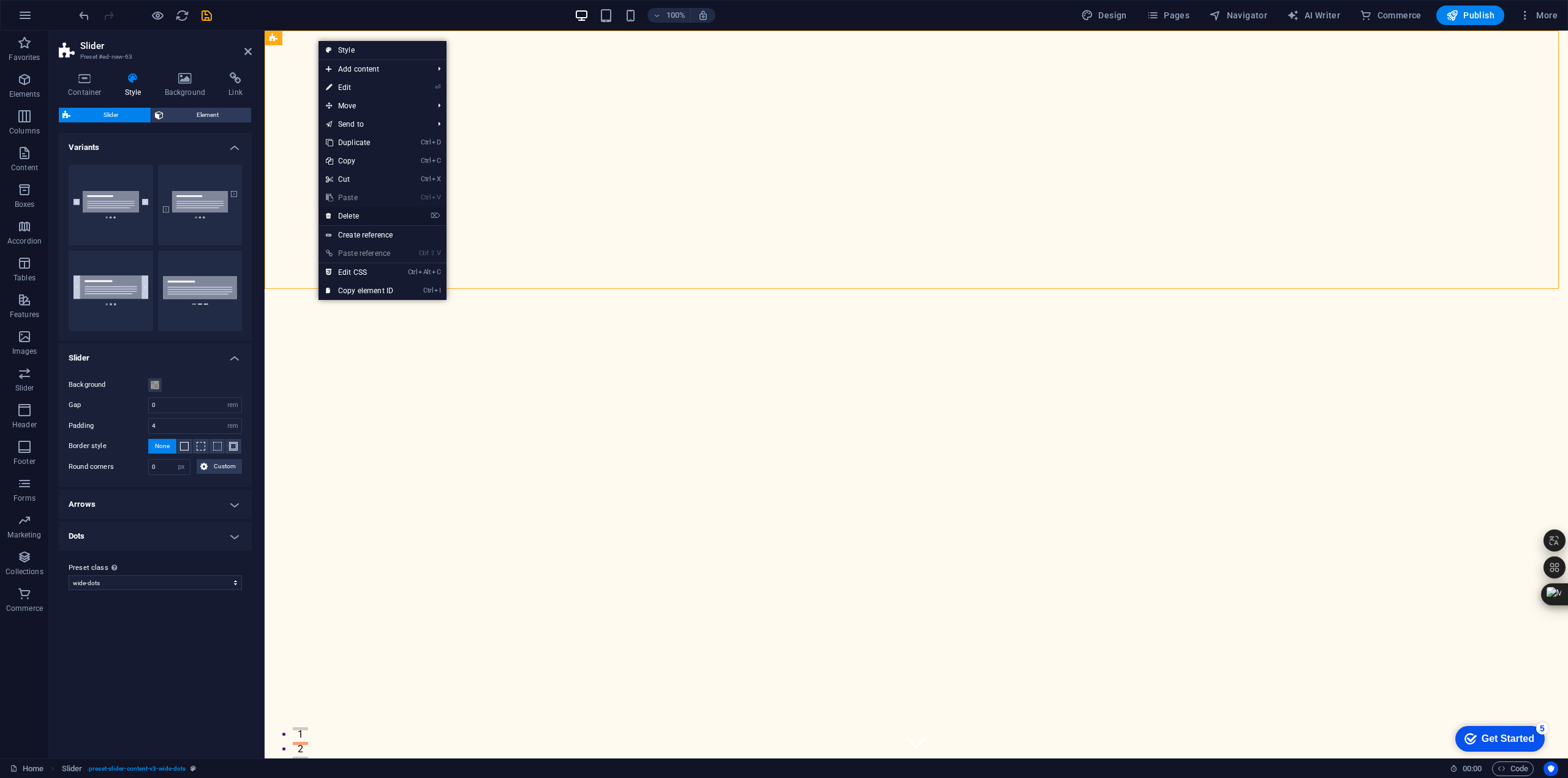
click at [368, 215] on link "⌦ Delete" at bounding box center [359, 216] width 82 height 19
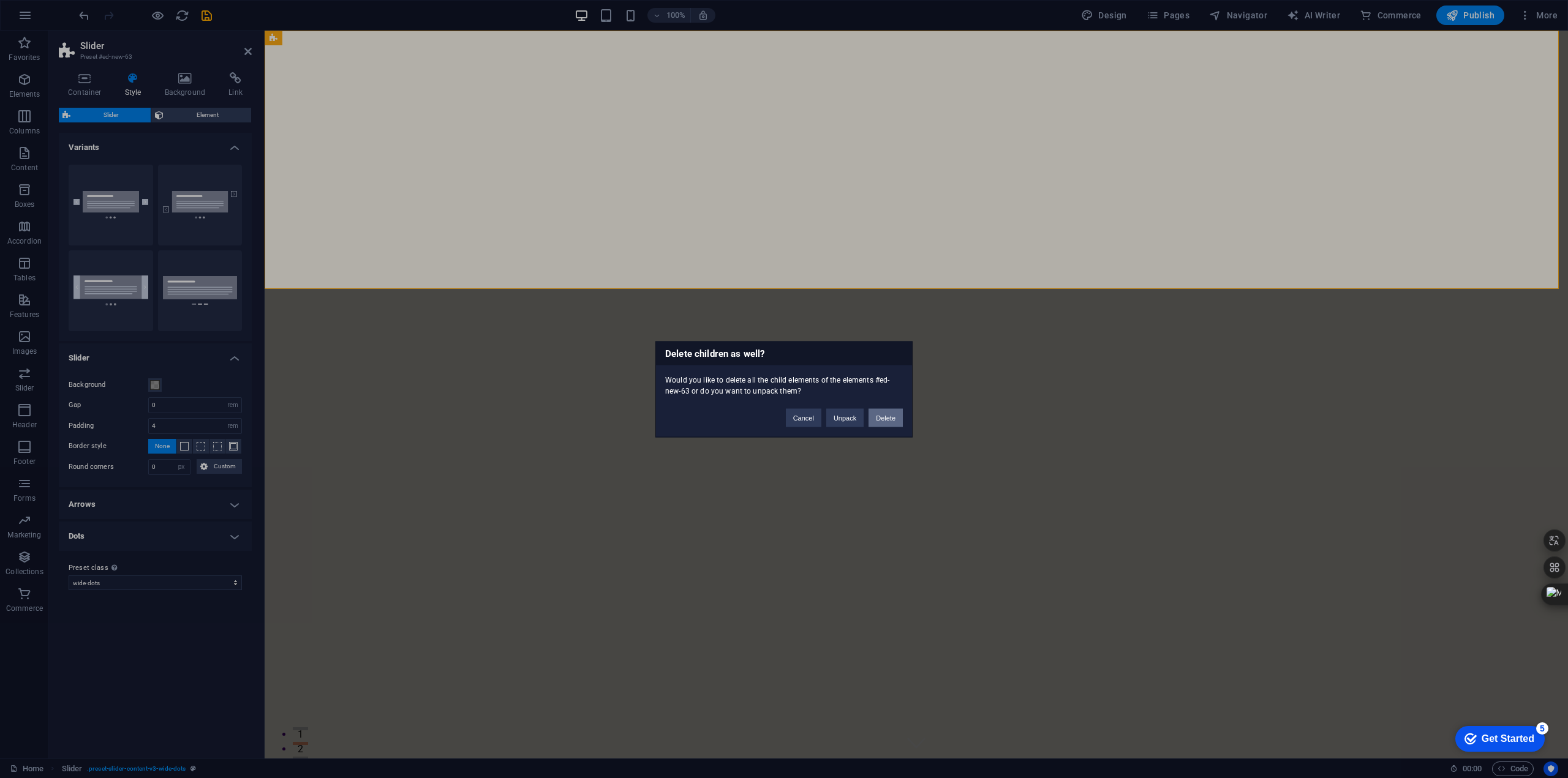
click at [877, 419] on button "Delete" at bounding box center [885, 417] width 34 height 19
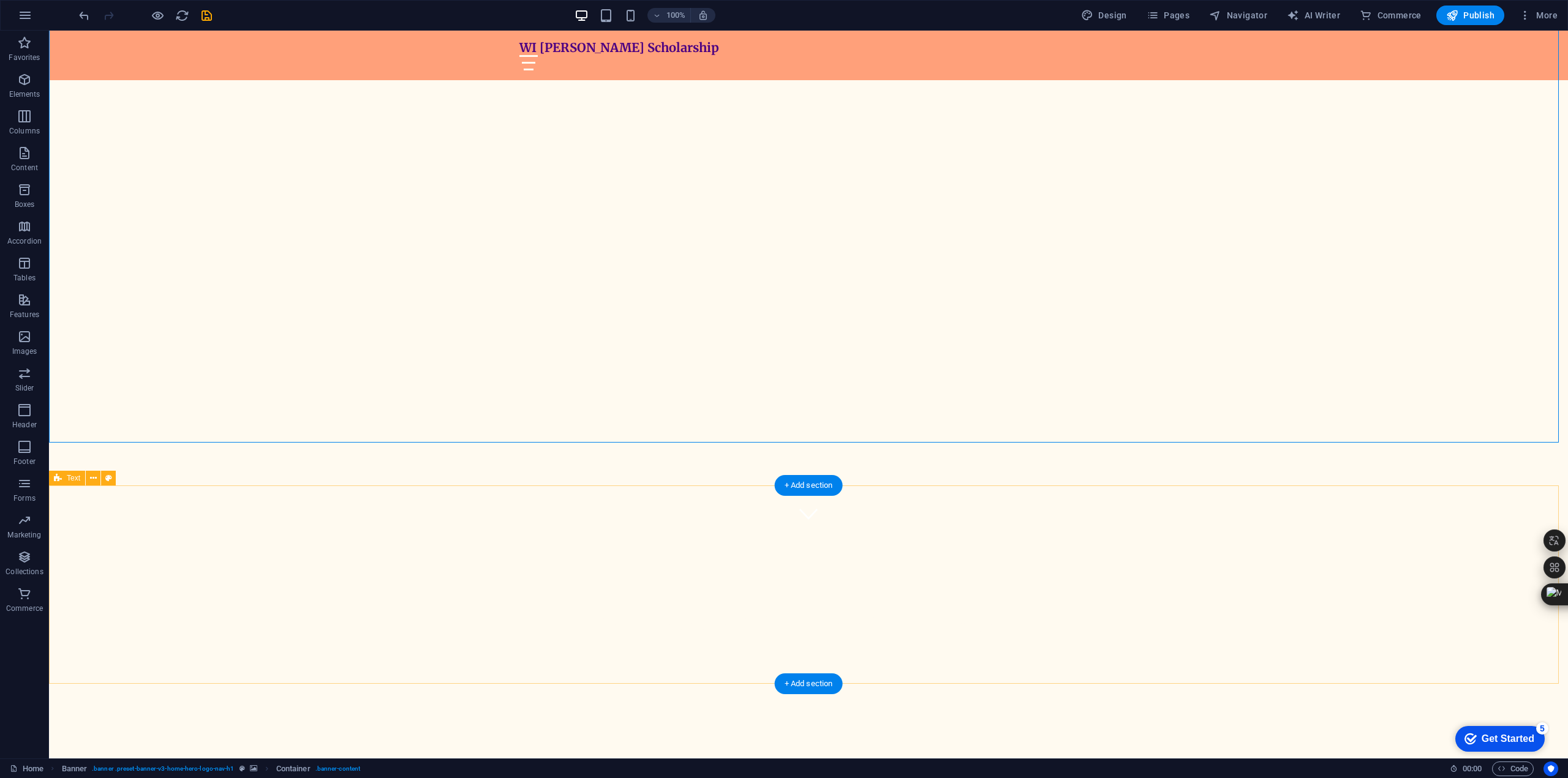
scroll to position [428, 0]
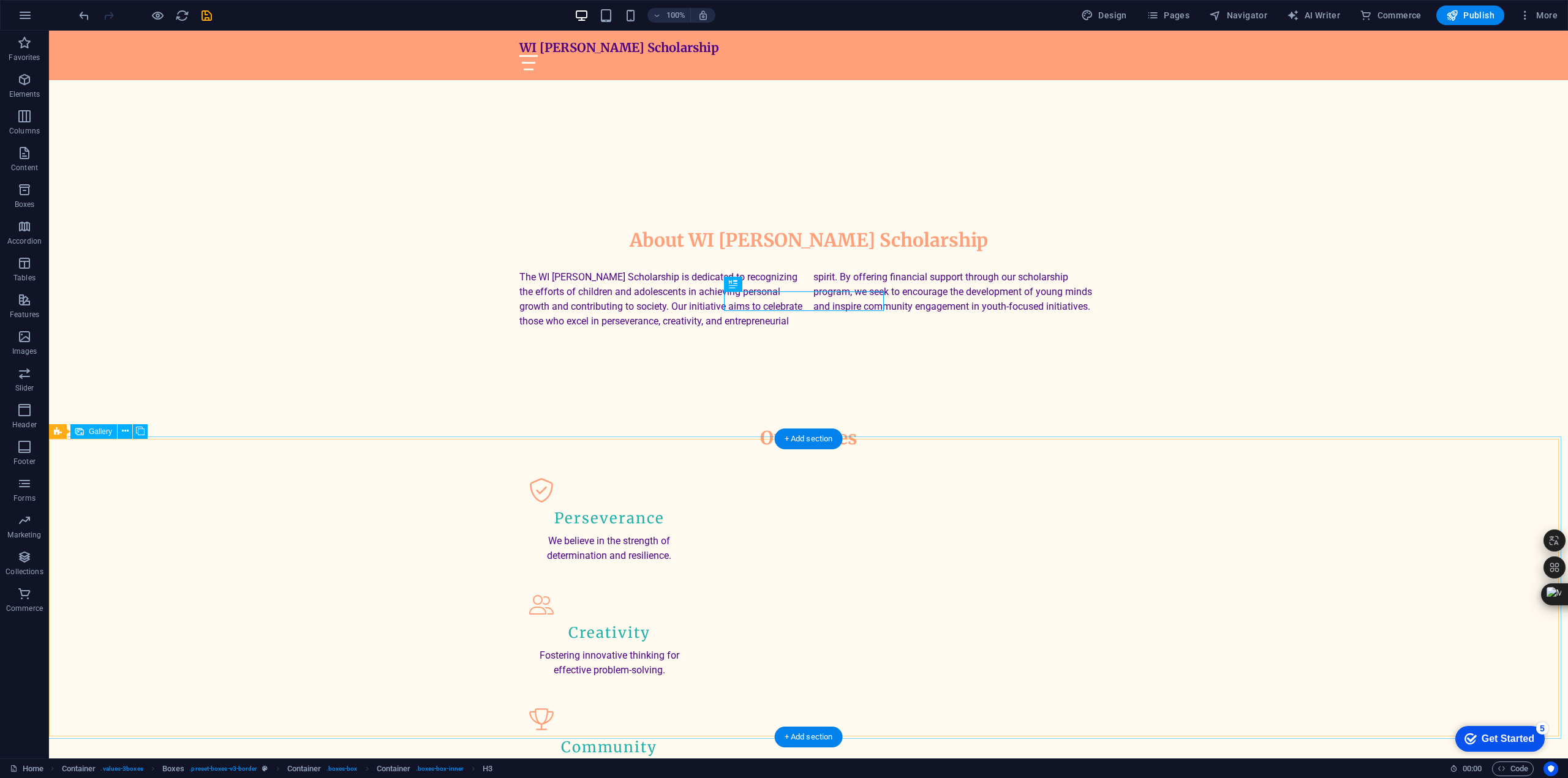
scroll to position [796, 0]
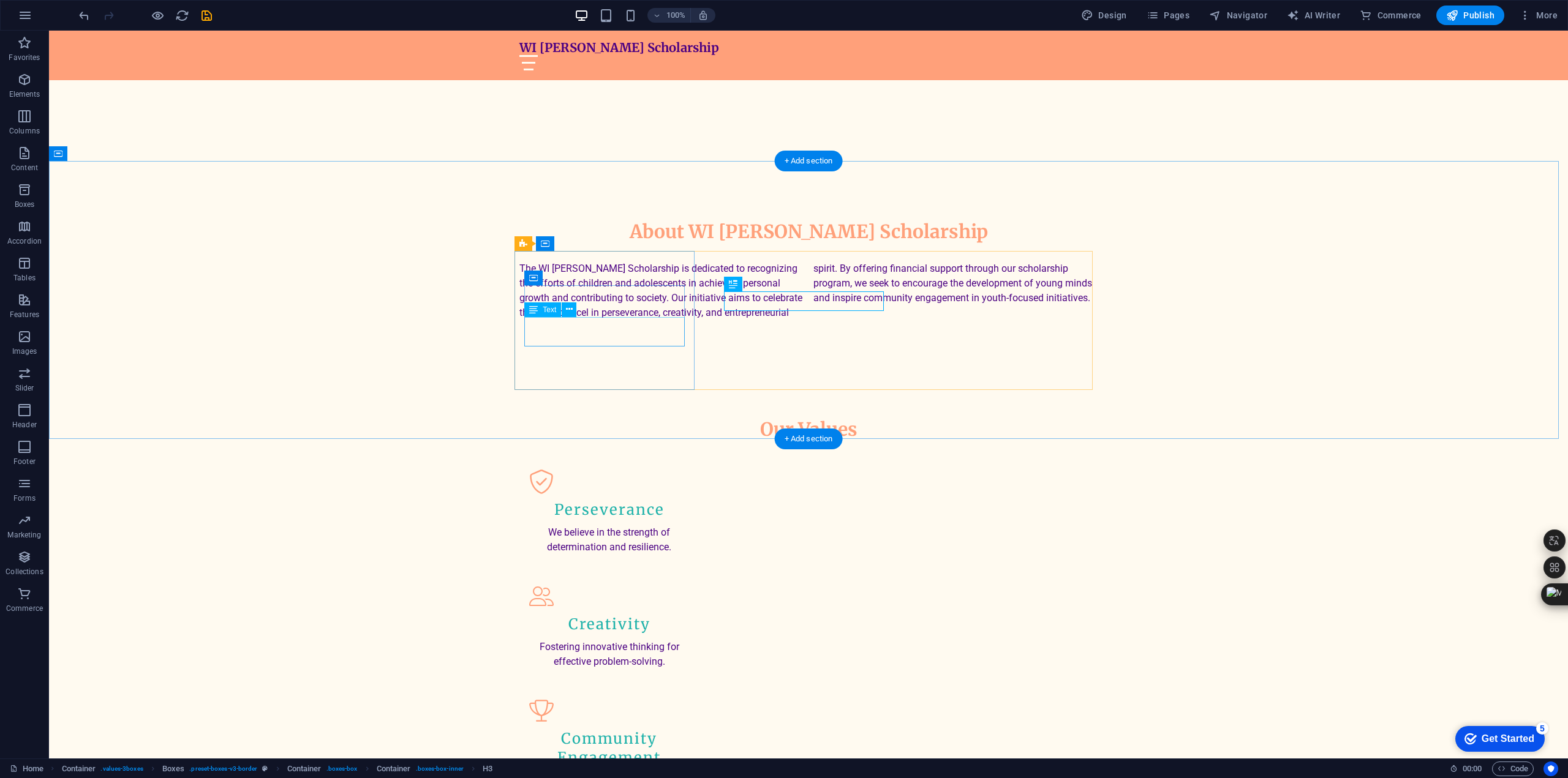
click at [600, 525] on div "We believe in the strength of determination and resilience." at bounding box center [609, 540] width 160 height 30
click at [24, 13] on icon "button" at bounding box center [25, 16] width 15 height 15
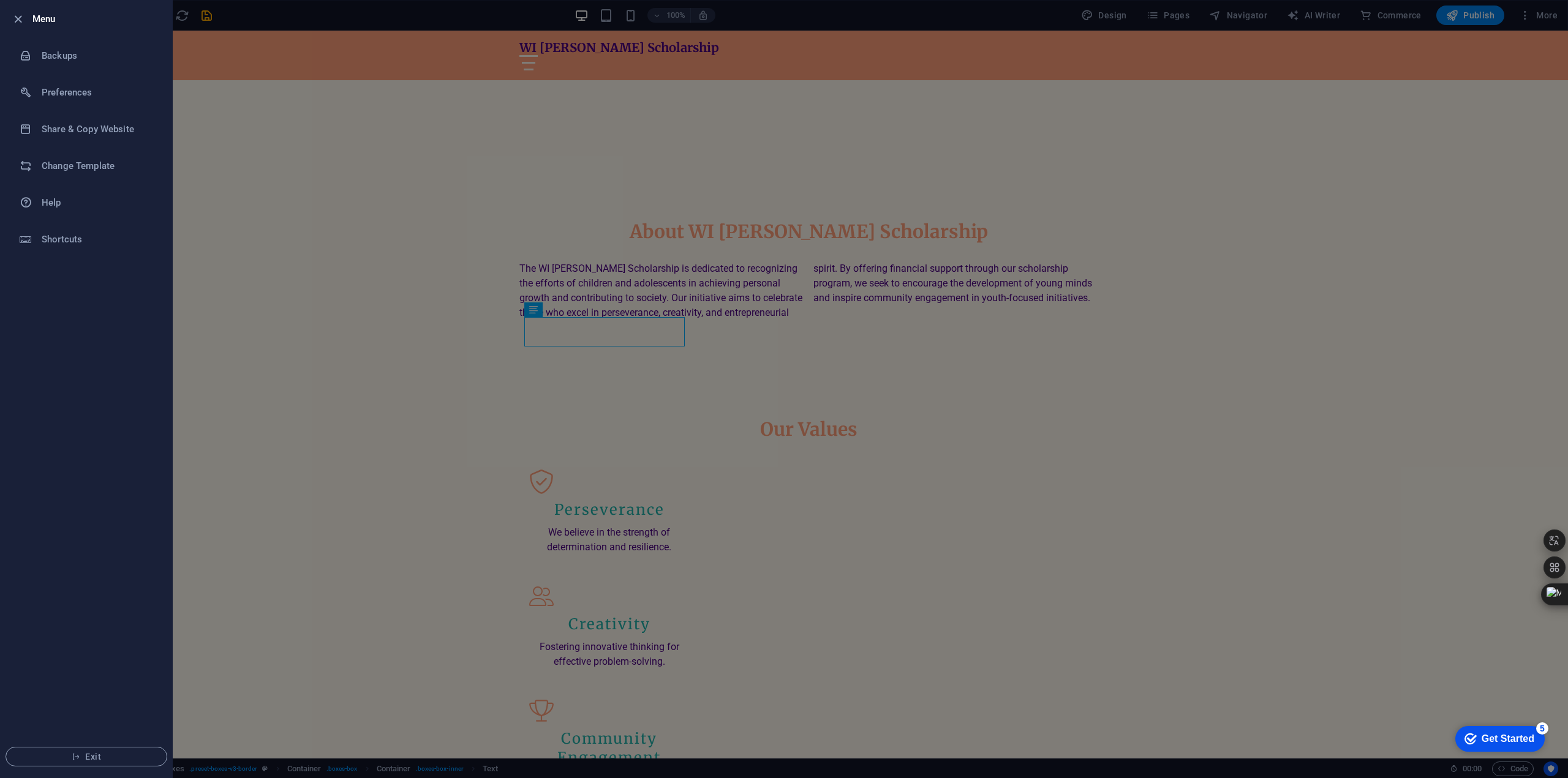
click at [7, 16] on li "Menu" at bounding box center [86, 19] width 171 height 37
click at [16, 19] on icon "button" at bounding box center [18, 19] width 14 height 14
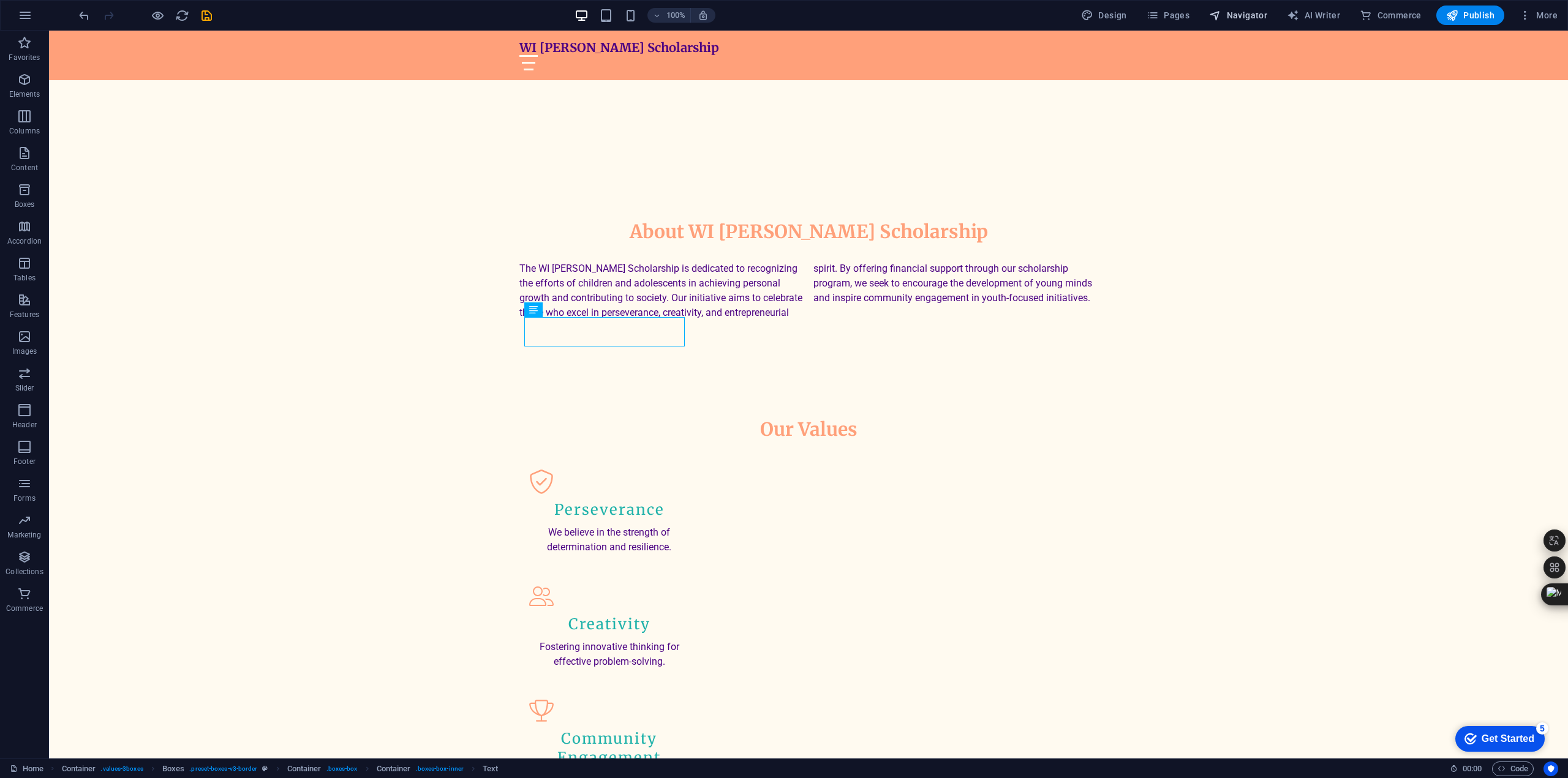
click at [1250, 19] on span "Navigator" at bounding box center [1238, 15] width 58 height 12
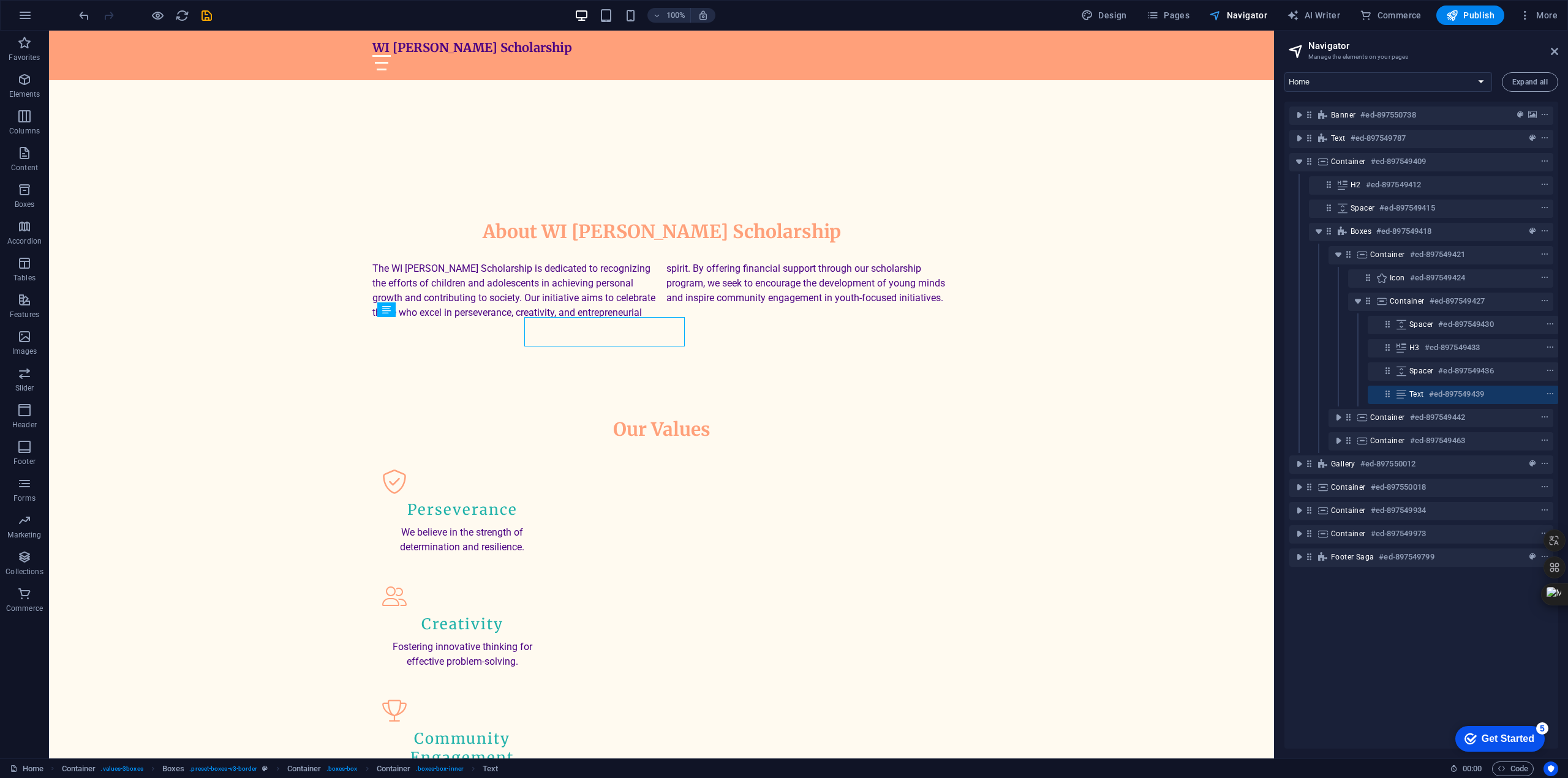
scroll to position [0, 3]
click at [1248, 10] on span "Navigator" at bounding box center [1238, 15] width 58 height 12
click at [1409, 16] on span "Commerce" at bounding box center [1390, 15] width 62 height 12
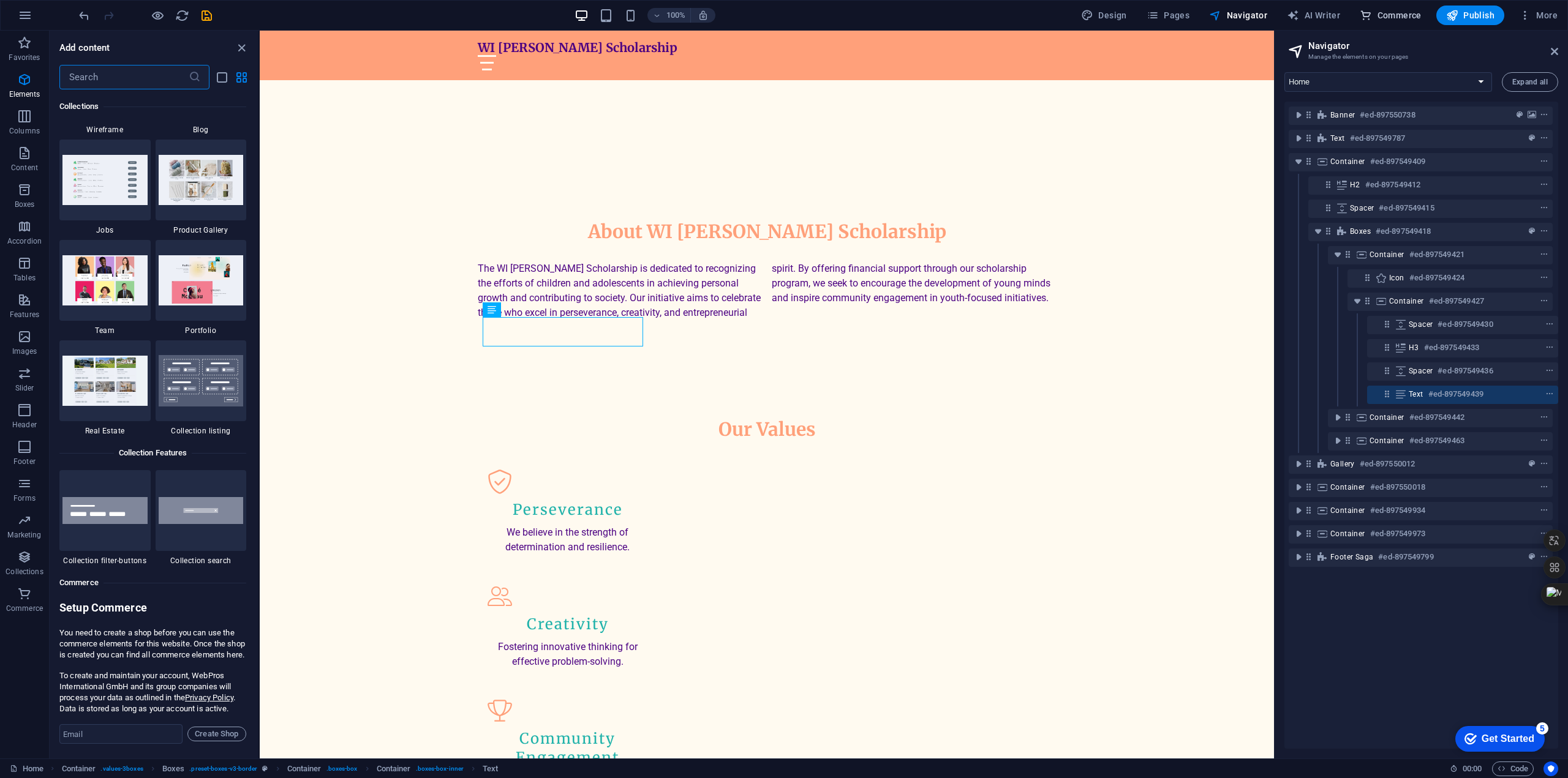
scroll to position [11794, 0]
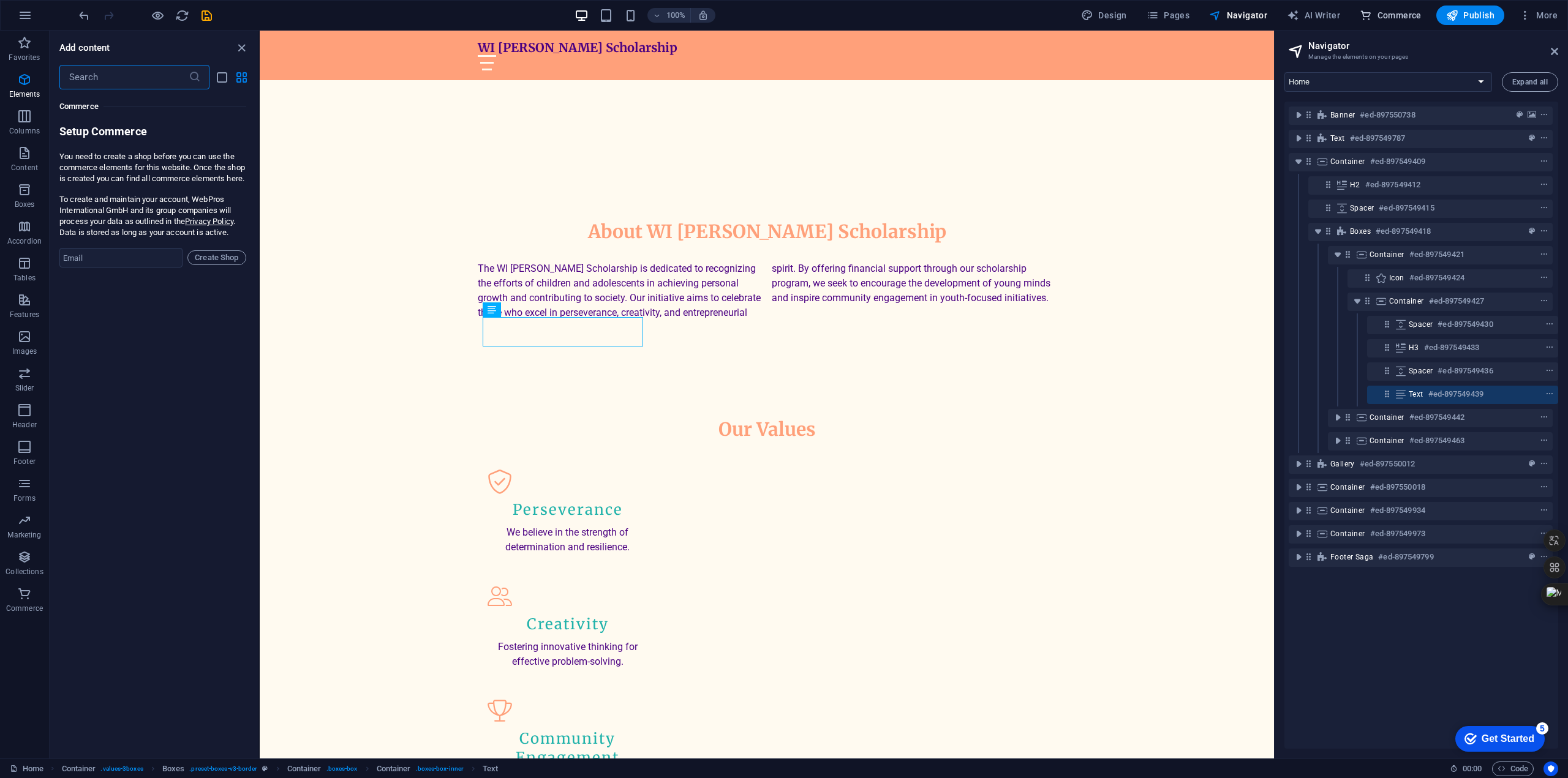
click at [1409, 16] on span "Commerce" at bounding box center [1390, 15] width 62 height 12
click at [14, 495] on p "Forms" at bounding box center [25, 498] width 22 height 10
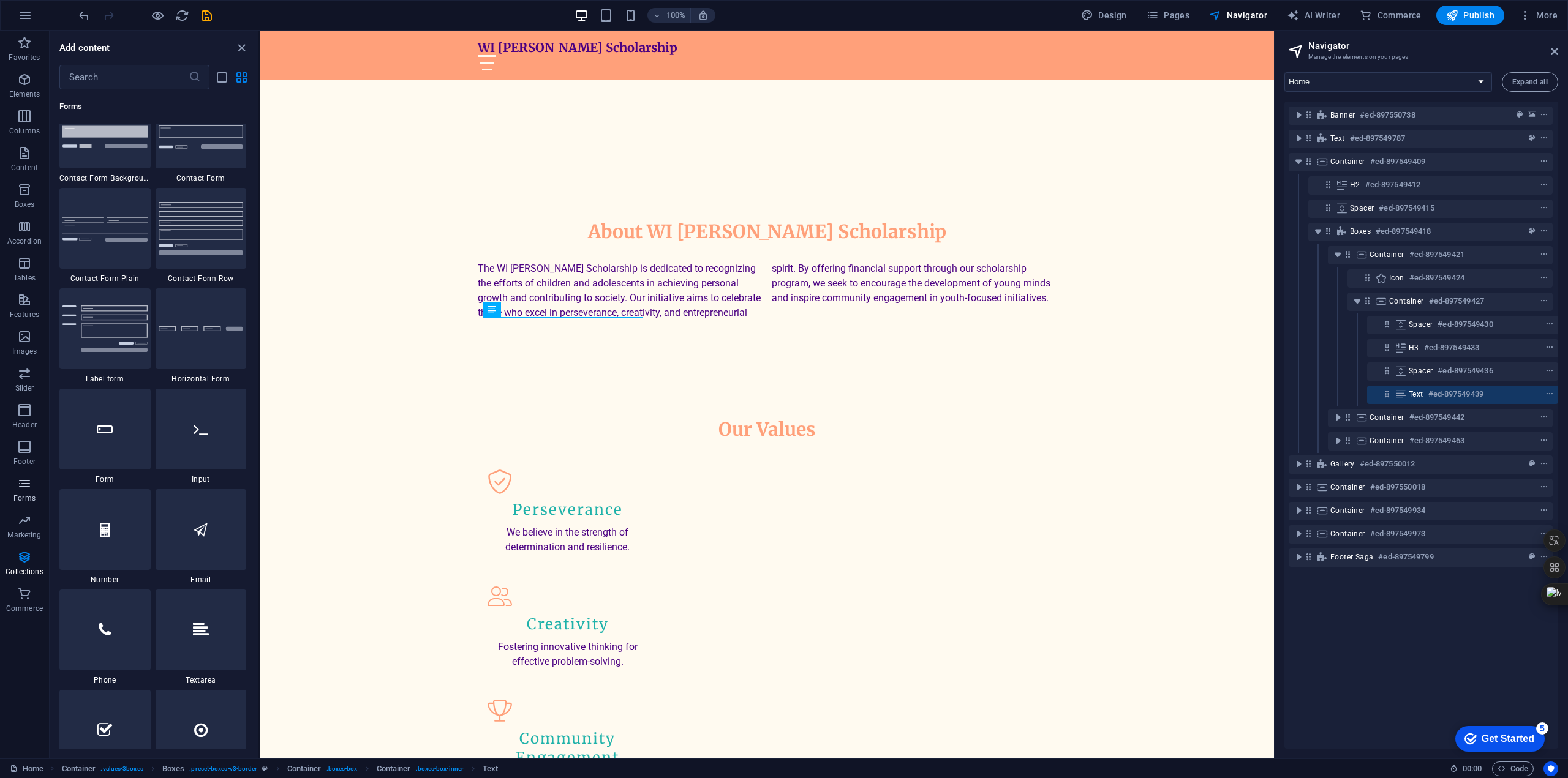
scroll to position [8935, 0]
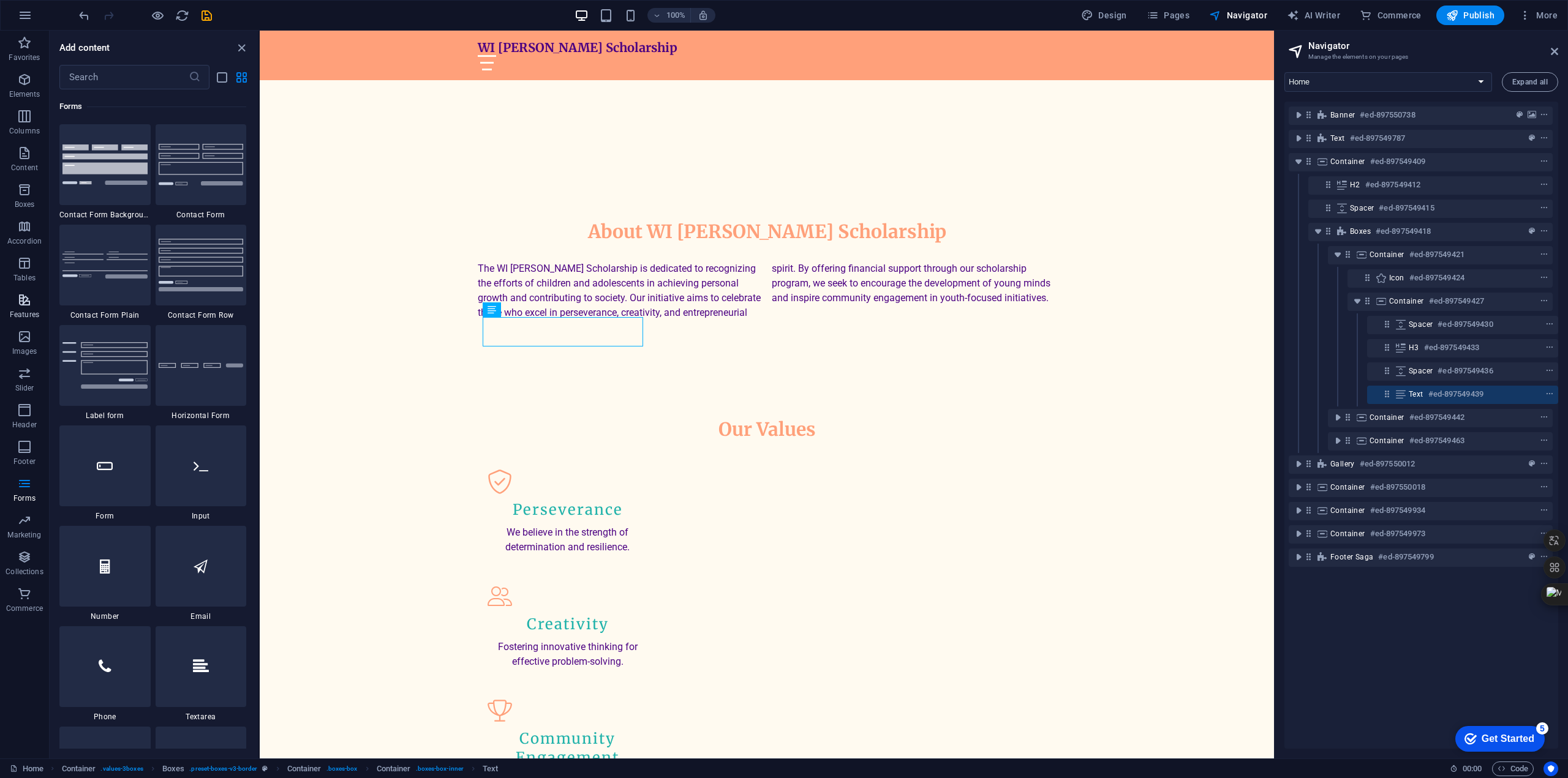
click at [37, 300] on span "Features" at bounding box center [24, 307] width 49 height 30
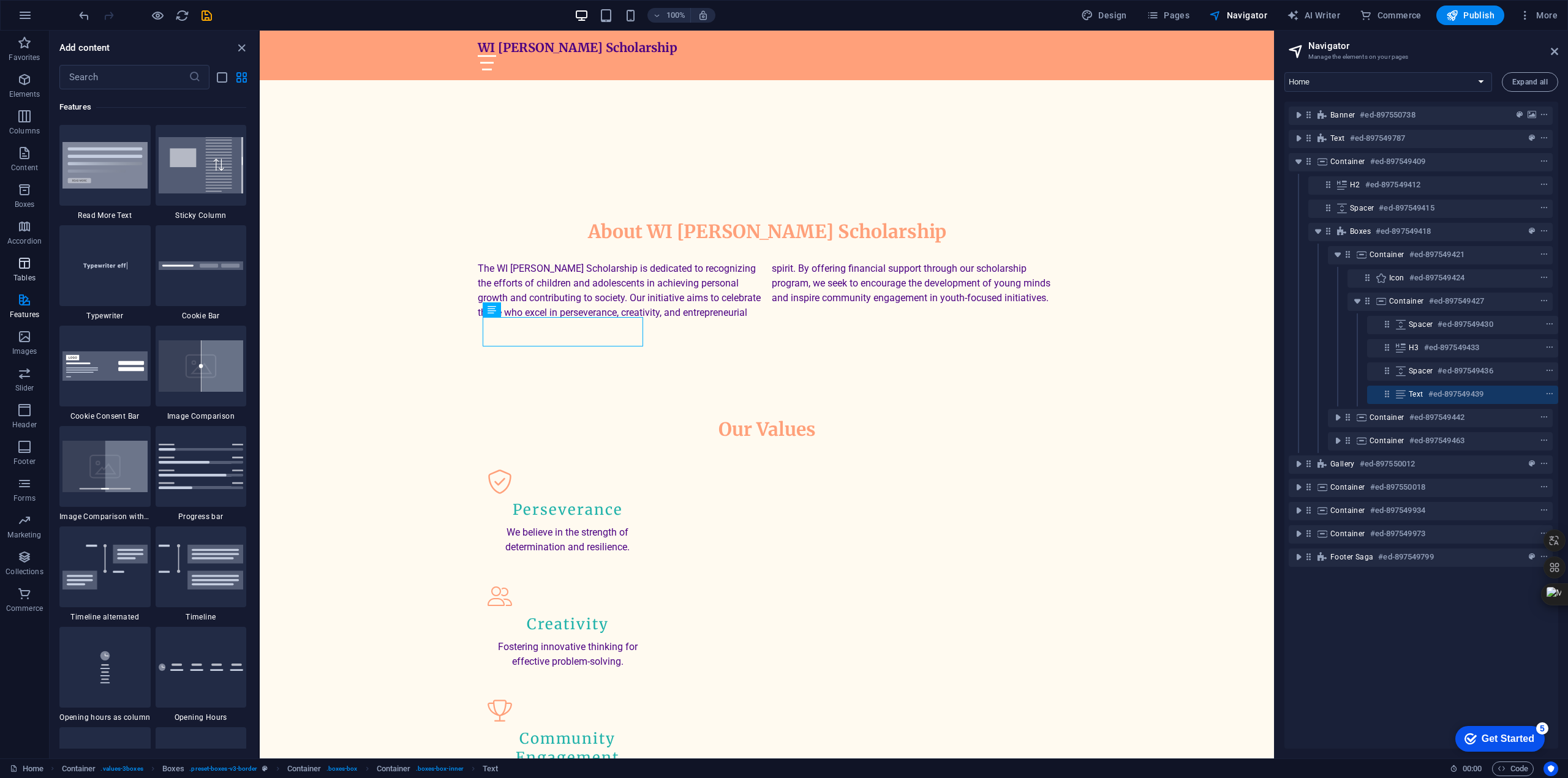
click at [28, 268] on icon "button" at bounding box center [25, 264] width 15 height 15
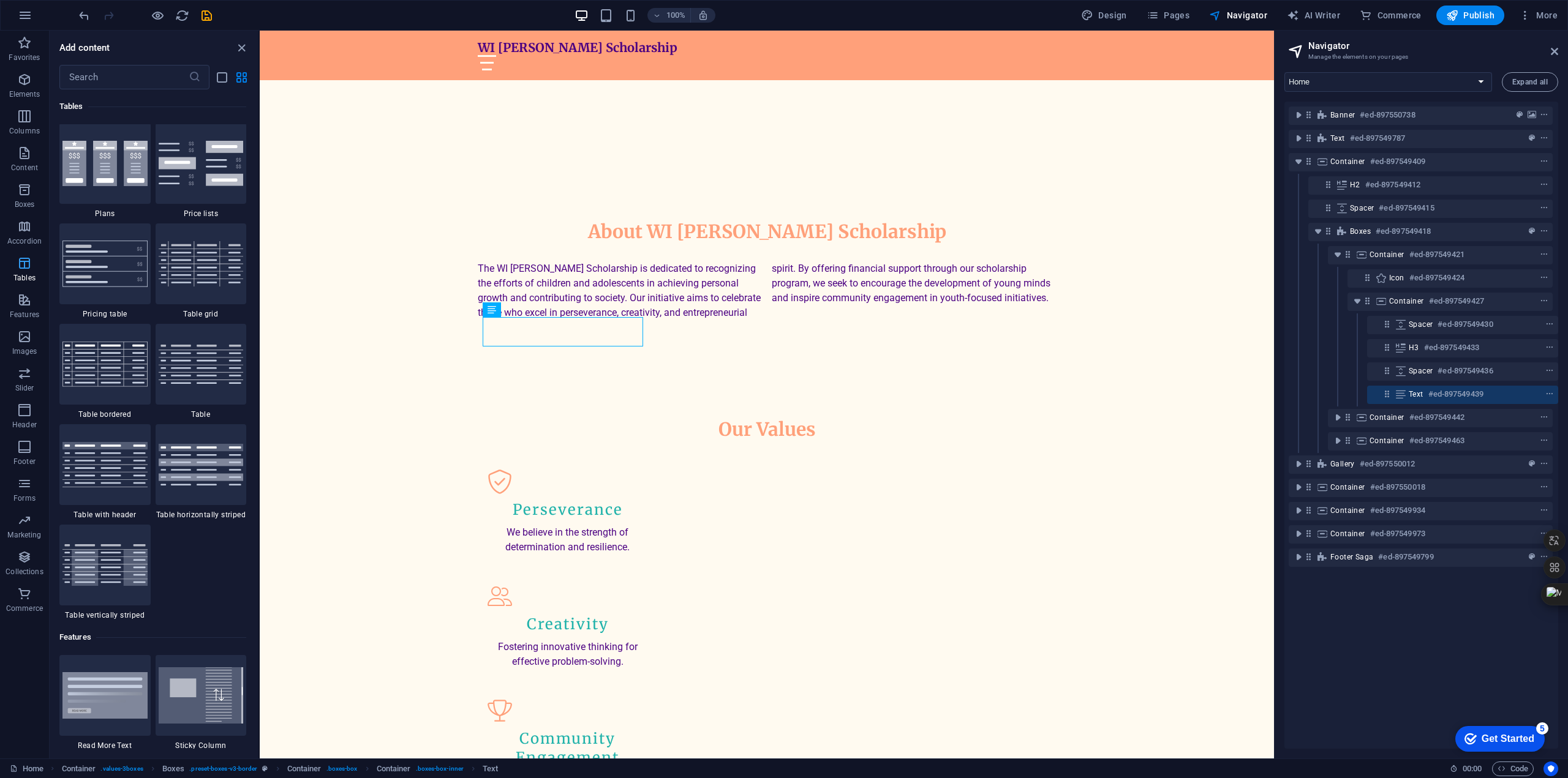
scroll to position [4239, 0]
click at [24, 230] on icon "button" at bounding box center [25, 227] width 15 height 15
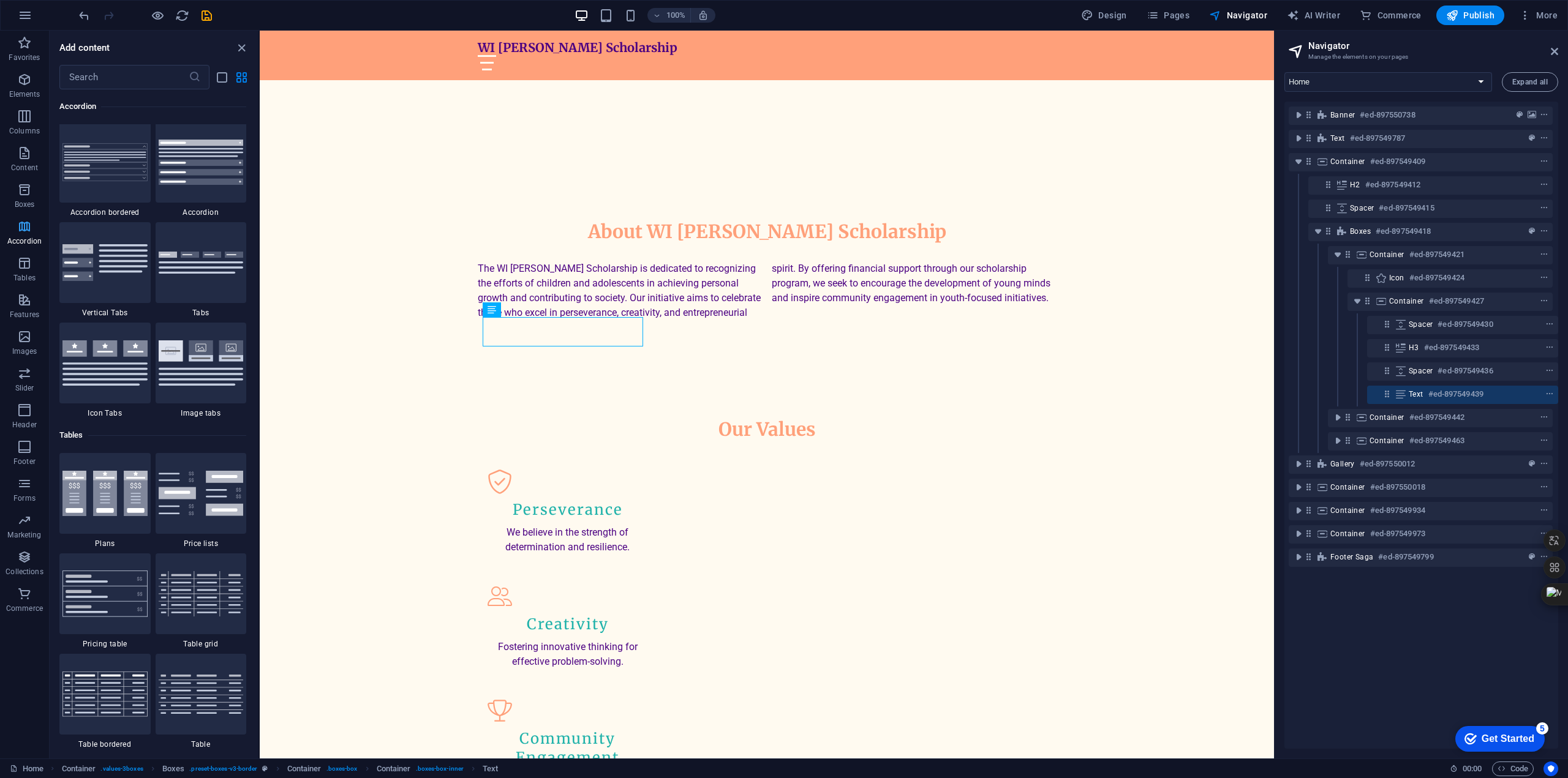
scroll to position [3908, 0]
click at [1553, 57] on header "Navigator Manage the elements on your pages" at bounding box center [1422, 46] width 271 height 31
click at [1552, 50] on icon at bounding box center [1554, 51] width 7 height 10
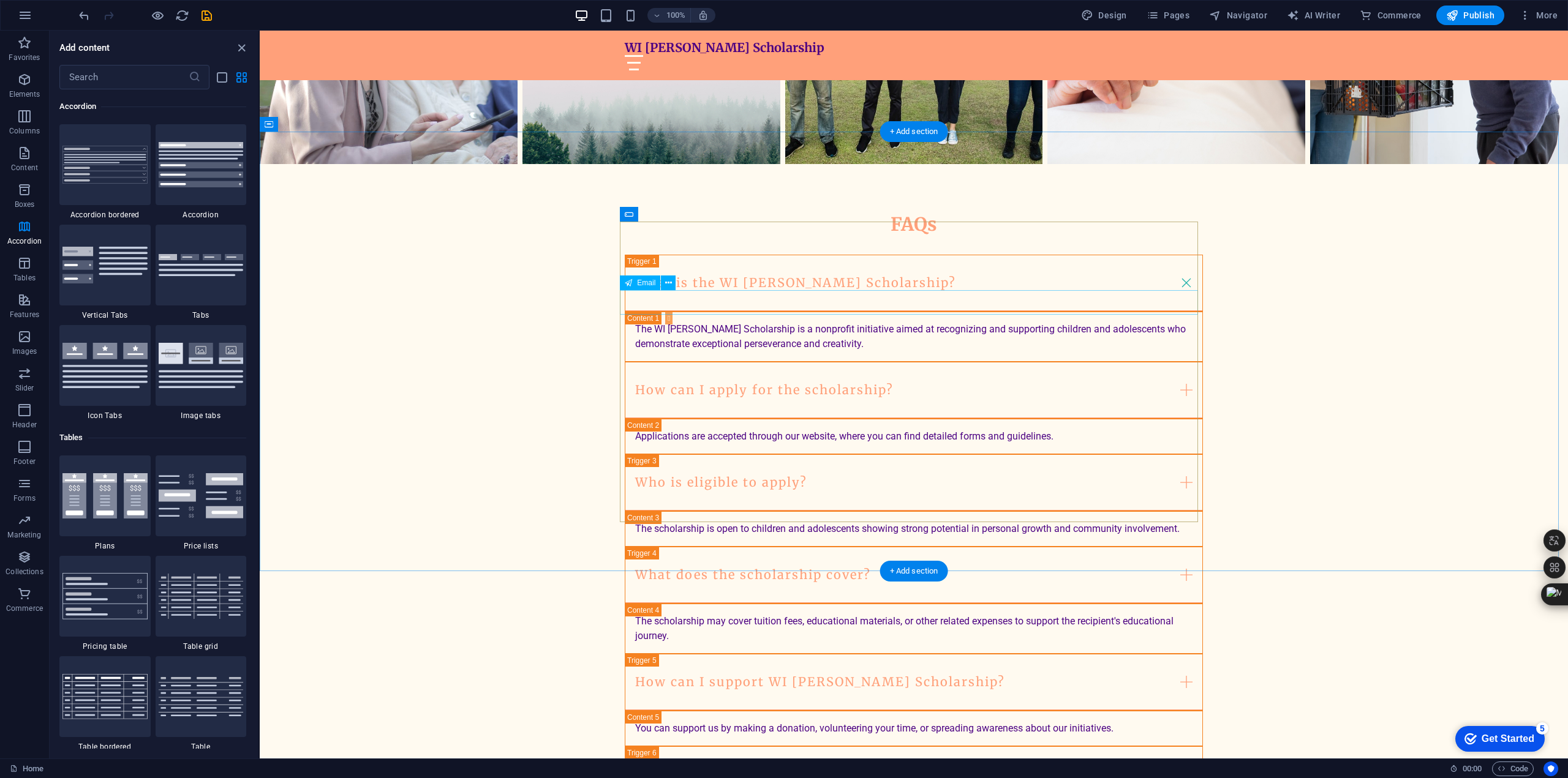
scroll to position [2454, 0]
